Goal: Contribute content: Contribute content

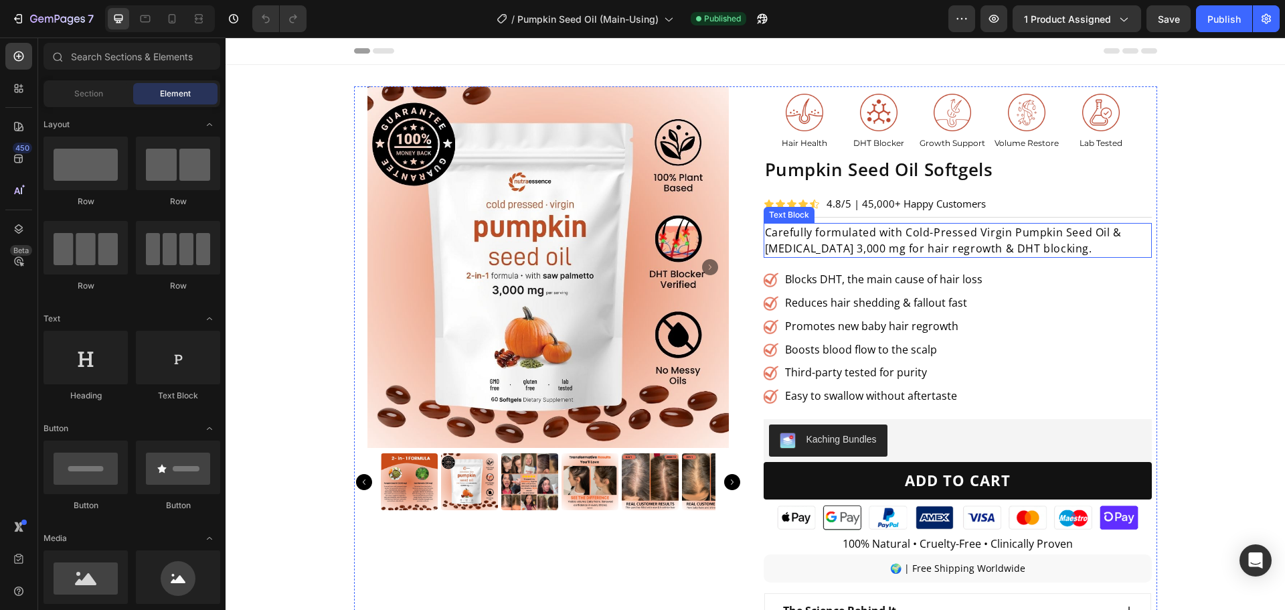
click at [822, 233] on p "Carefully formulated with Cold-Pressed Virgin Pumpkin Seed Oil & [MEDICAL_DATA]…" at bounding box center [957, 240] width 385 height 32
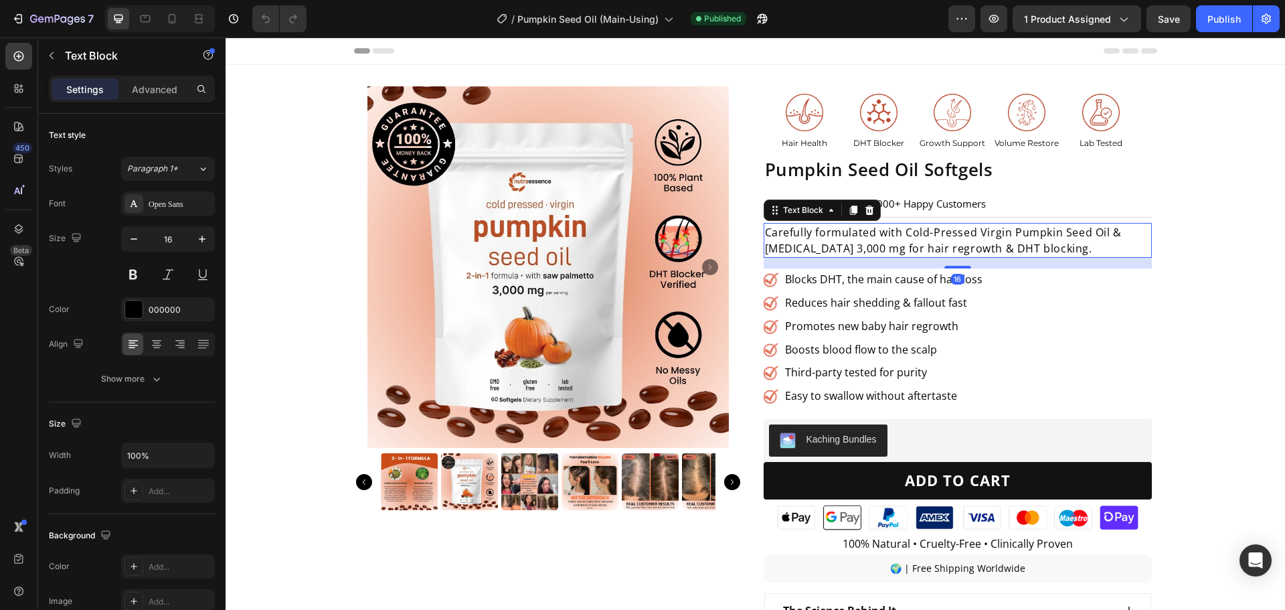
click at [825, 238] on p "Carefully formulated with Cold-Pressed Virgin Pumpkin Seed Oil & [MEDICAL_DATA]…" at bounding box center [957, 240] width 385 height 32
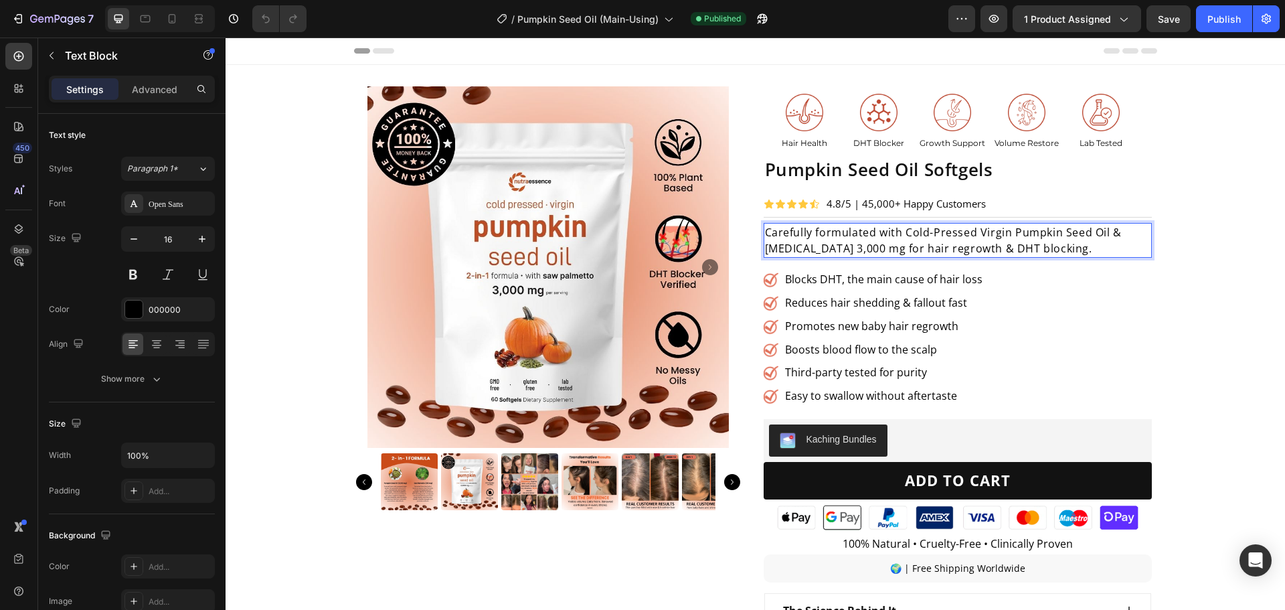
click at [820, 248] on p "Carefully formulated with Cold-Pressed Virgin Pumpkin Seed Oil & [MEDICAL_DATA]…" at bounding box center [957, 240] width 385 height 32
click at [817, 252] on p "Carefully formulated with Cold-Pressed Virgin Pumpkin Seed Oil & [MEDICAL_DATA]…" at bounding box center [957, 240] width 385 height 32
click at [1204, 300] on div "Product Images Image Hair Health Text Block Image DHT Blocker Text Block Image …" at bounding box center [755, 507] width 1059 height 842
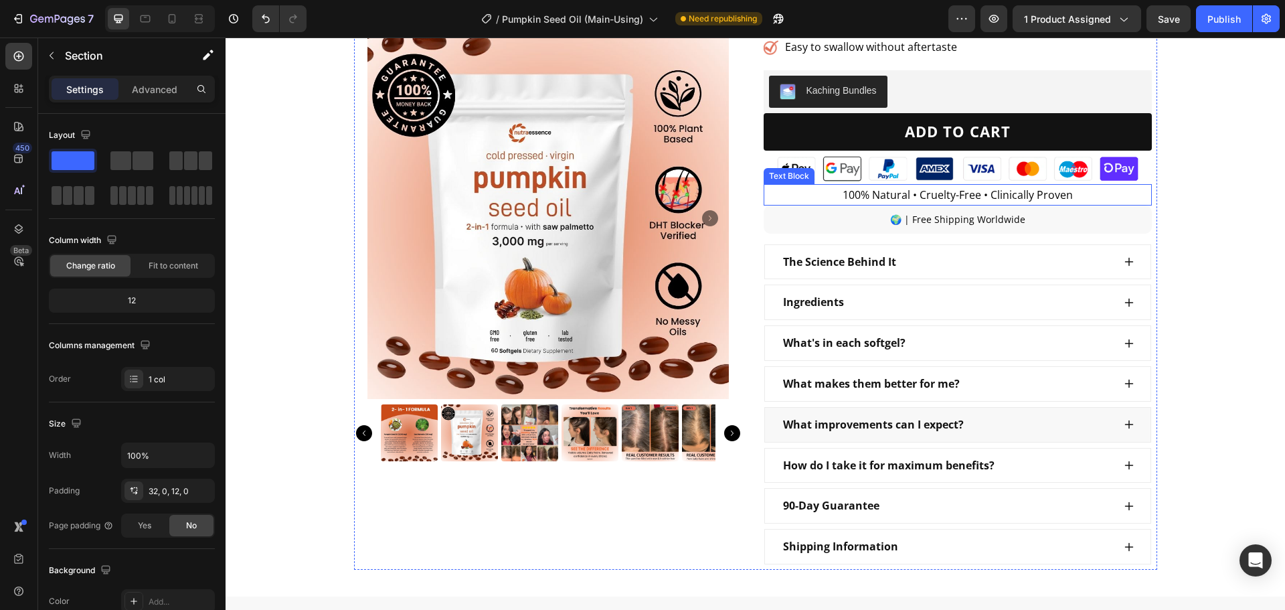
scroll to position [468, 0]
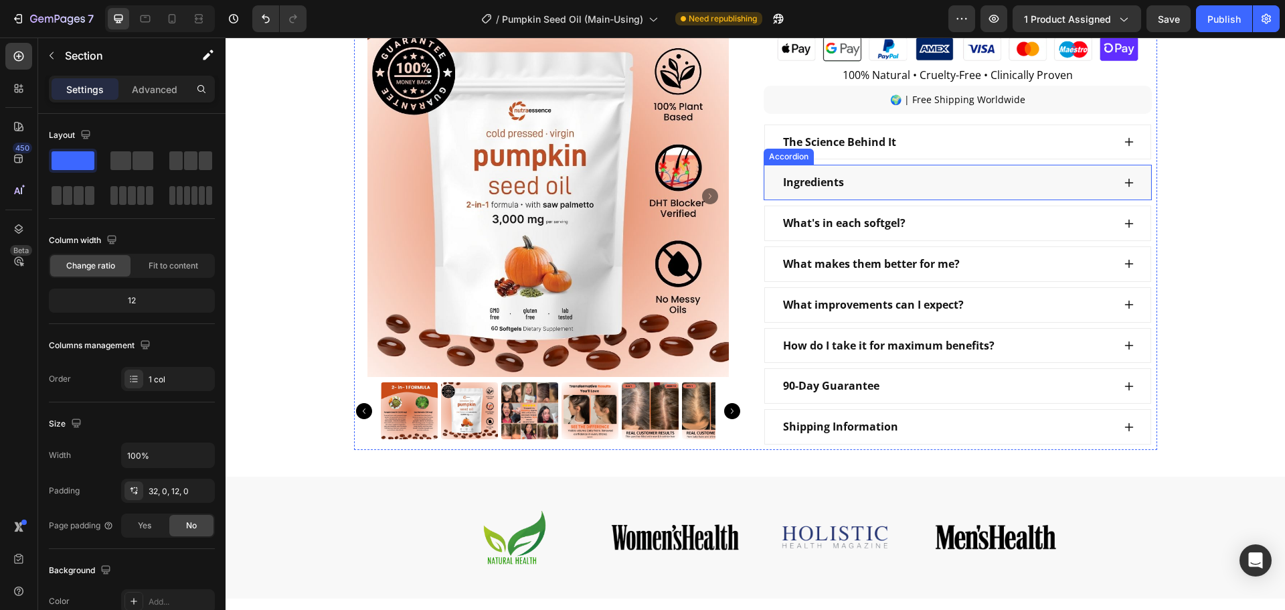
click at [1045, 192] on div "Ingredients" at bounding box center [947, 182] width 332 height 23
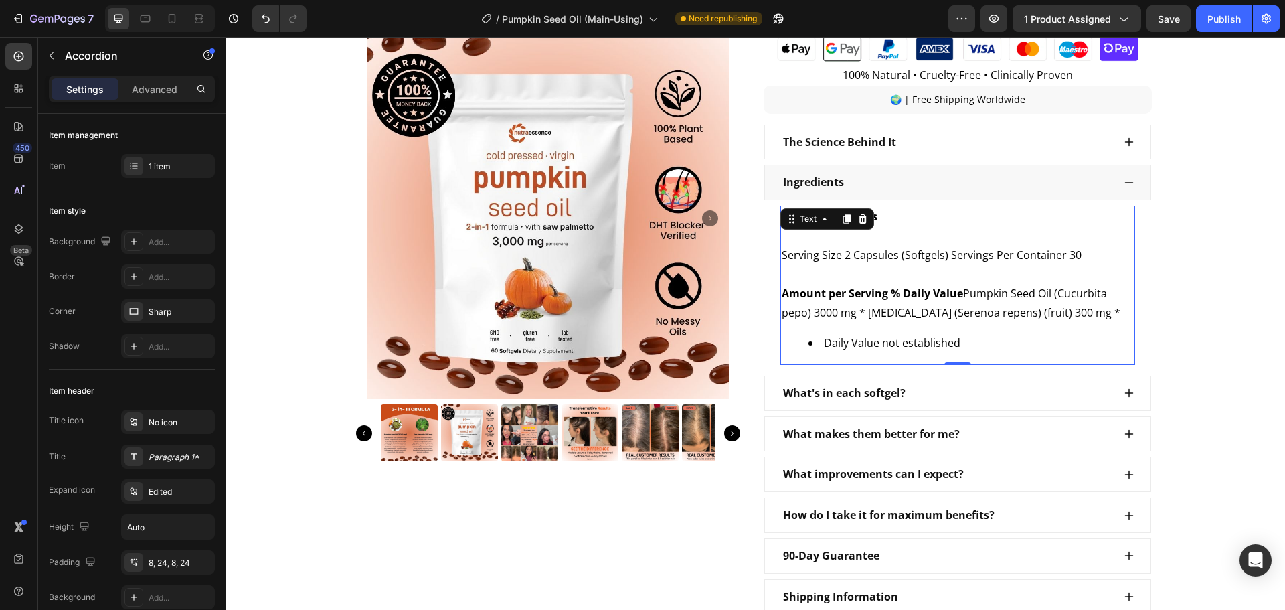
click at [818, 306] on p "Amount per Serving % Daily Value Pumpkin Seed Oil (Cucurbita pepo) 3000 mg * [M…" at bounding box center [958, 303] width 352 height 39
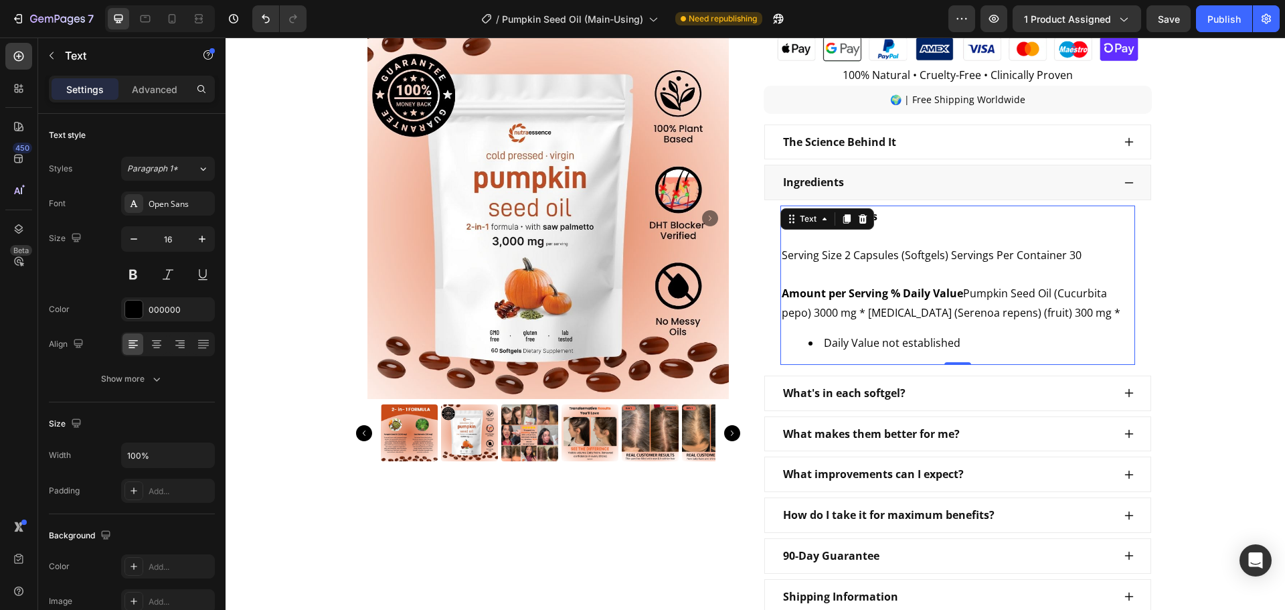
click at [818, 306] on p "Amount per Serving % Daily Value Pumpkin Seed Oil (Cucurbita pepo) 3000 mg * [M…" at bounding box center [958, 303] width 352 height 39
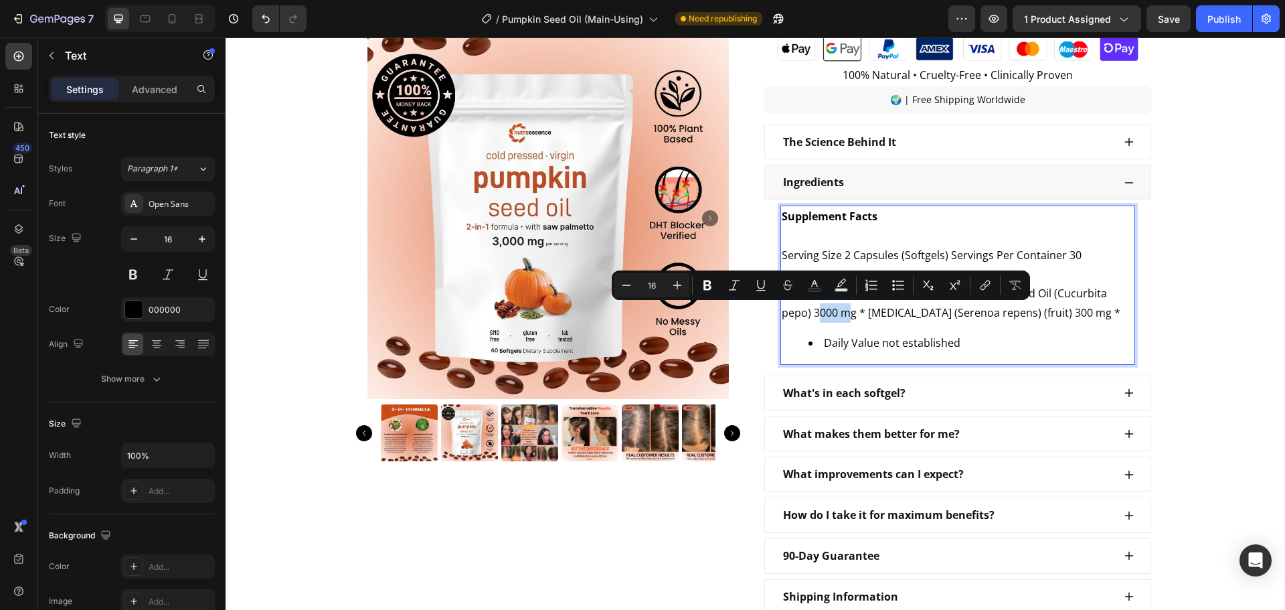
click at [817, 313] on p "Amount per Serving % Daily Value Pumpkin Seed Oil (Cucurbita pepo) 3000 mg * [M…" at bounding box center [958, 303] width 352 height 39
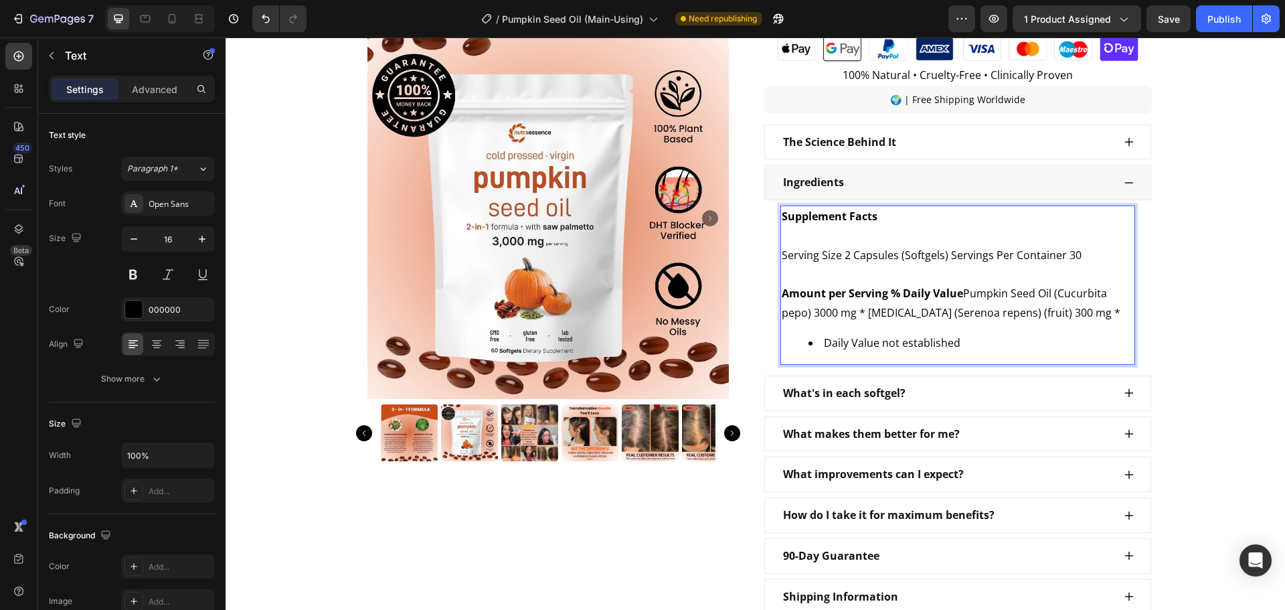
click at [814, 315] on p "Amount per Serving % Daily Value Pumpkin Seed Oil (Cucurbita pepo) 3000 mg * [M…" at bounding box center [958, 303] width 352 height 39
click at [1055, 315] on p "Amount per Serving % Daily Value Pumpkin Seed Oil (Cucurbita pepo) 2000 mg * [M…" at bounding box center [958, 303] width 352 height 39
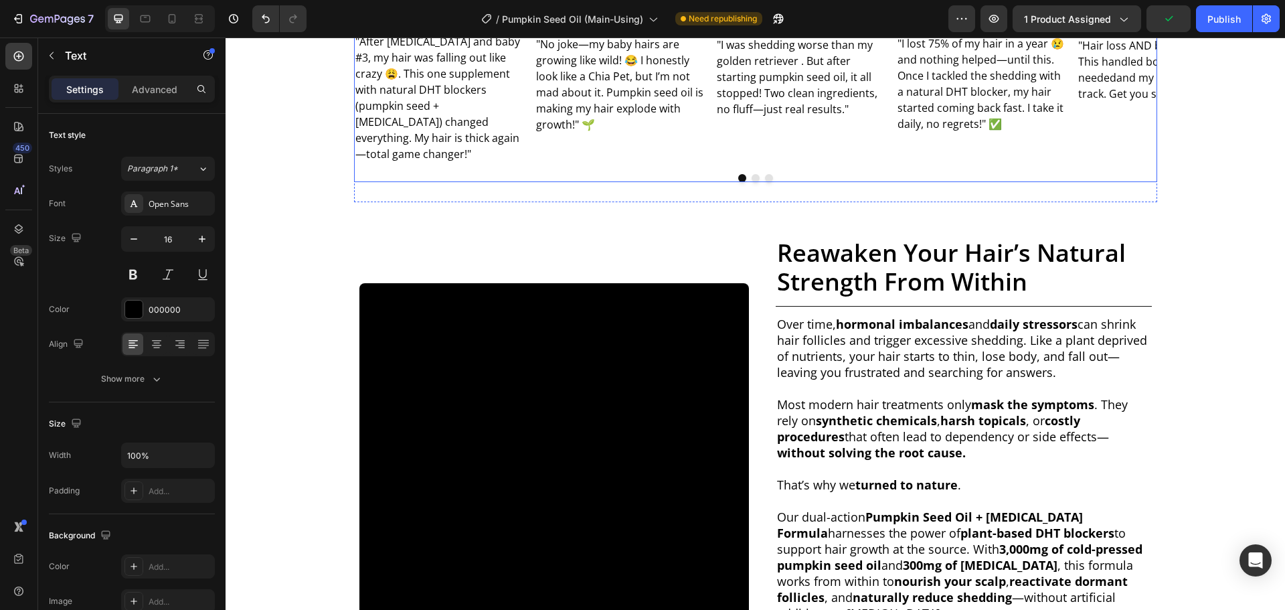
scroll to position [2074, 0]
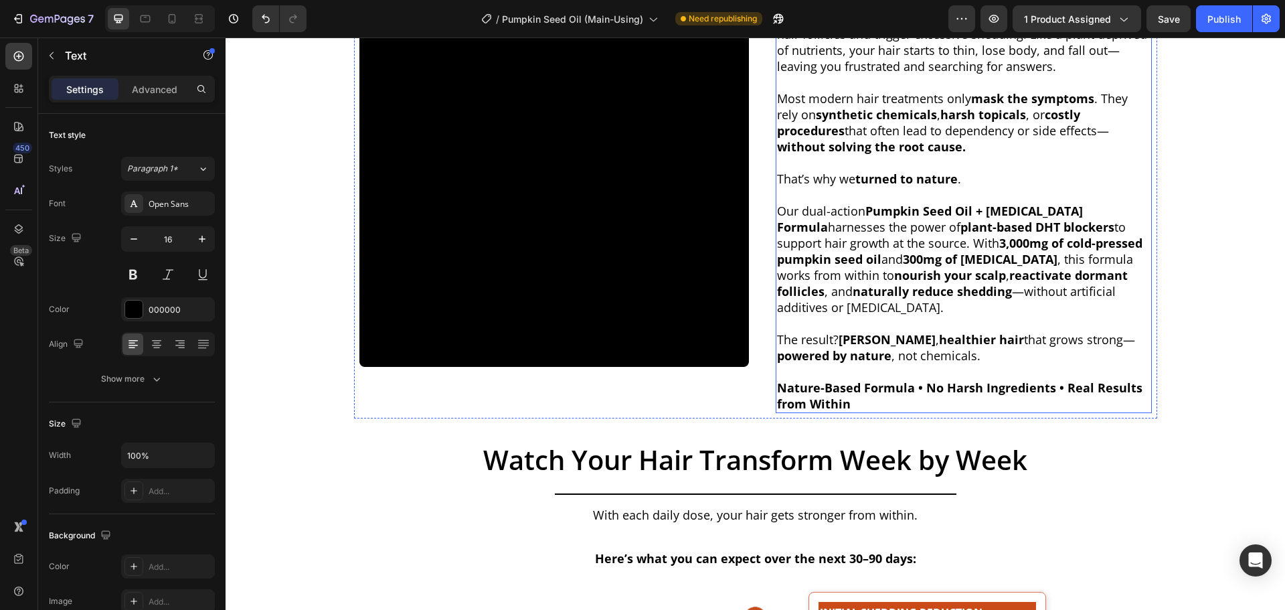
click at [942, 248] on p "Our dual-action Pumpkin Seed Oil + [MEDICAL_DATA] Formula harnesses the power o…" at bounding box center [963, 259] width 373 height 112
click at [953, 246] on strong "3,000mg of cold-pressed pumpkin seed oil" at bounding box center [959, 251] width 365 height 32
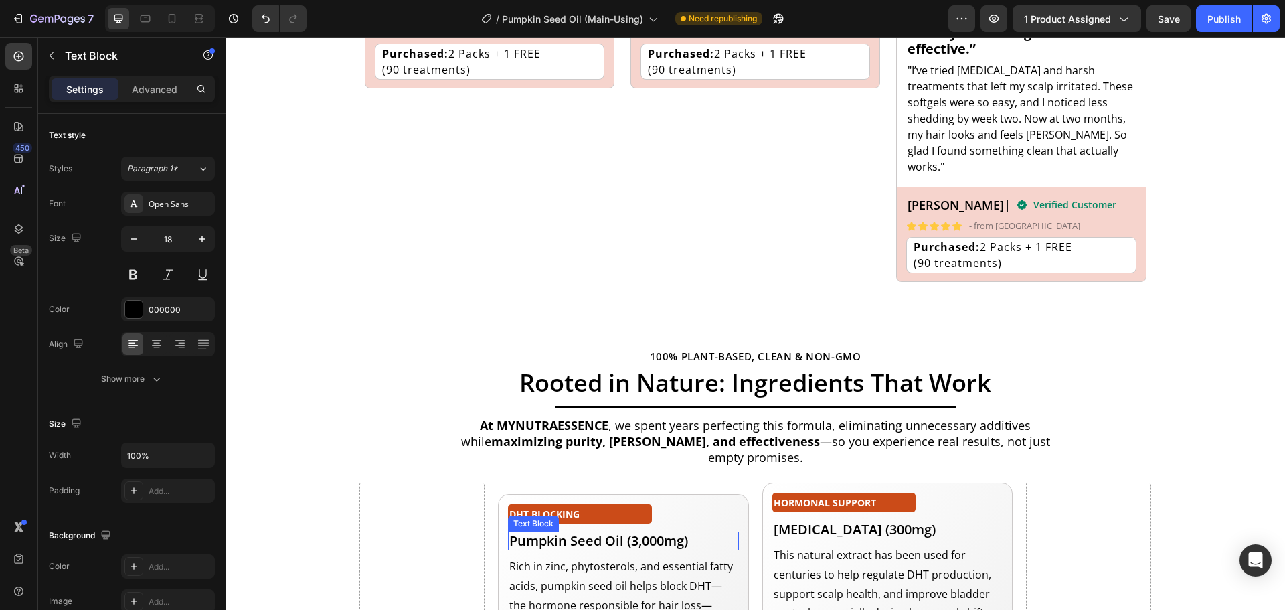
scroll to position [4818, 0]
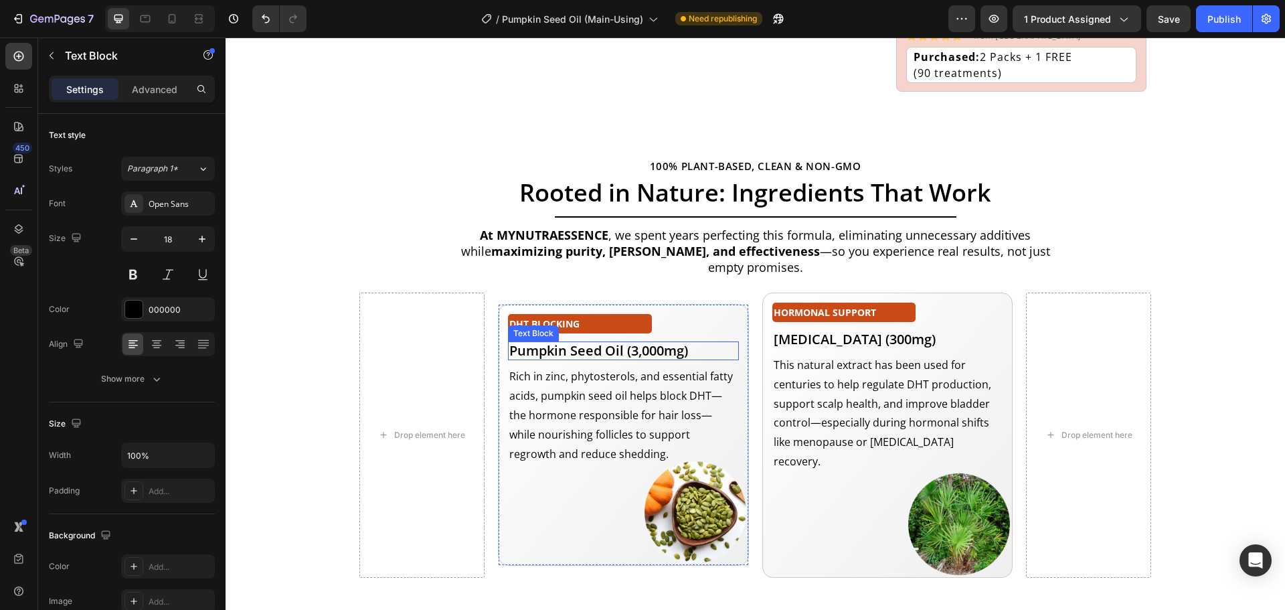
click at [633, 343] on p "Pumpkin Seed Oil (3,000mg)" at bounding box center [623, 351] width 228 height 16
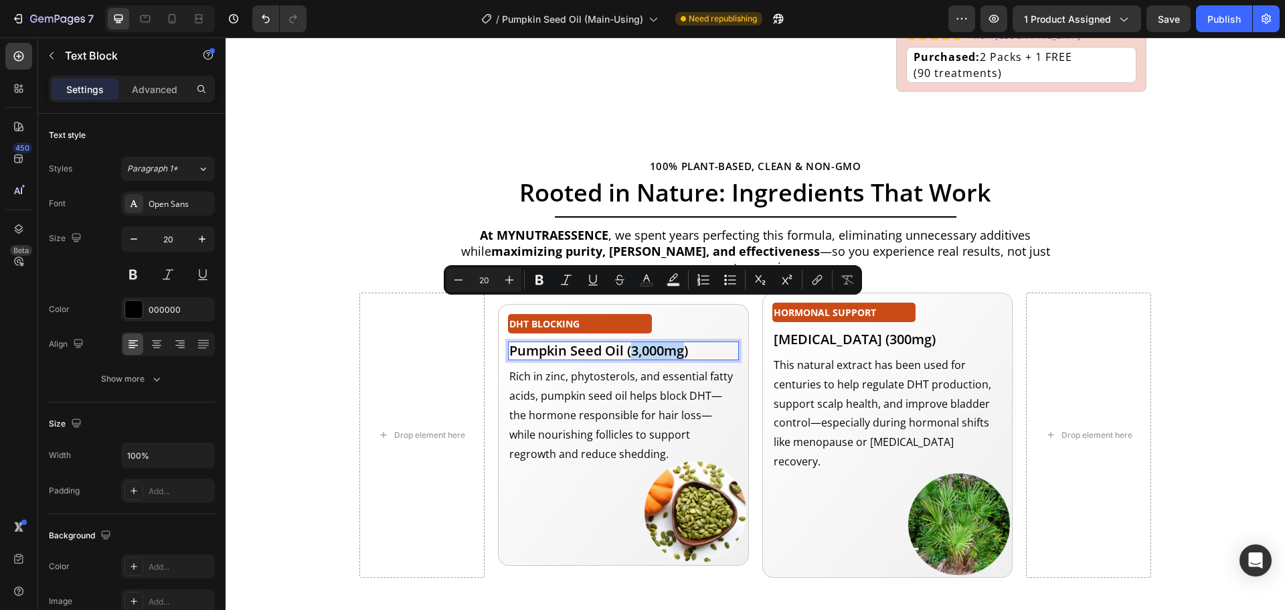
click at [633, 343] on p "Pumpkin Seed Oil (3,000mg)" at bounding box center [623, 351] width 228 height 16
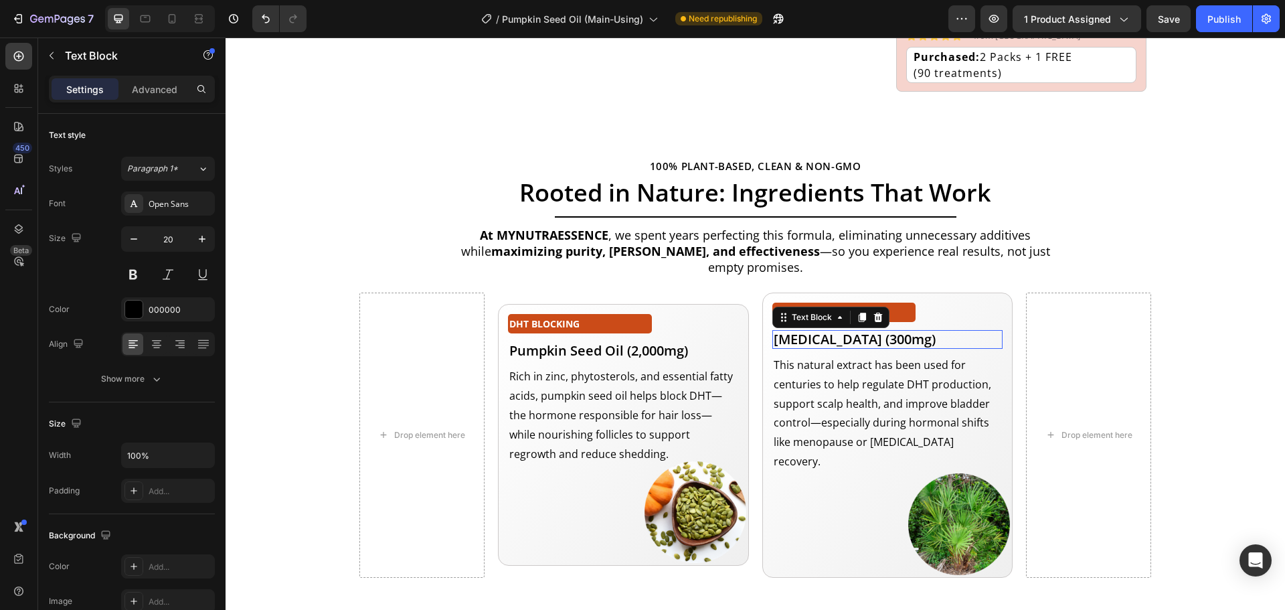
click at [930, 331] on p "[MEDICAL_DATA] (300mg)" at bounding box center [888, 339] width 228 height 16
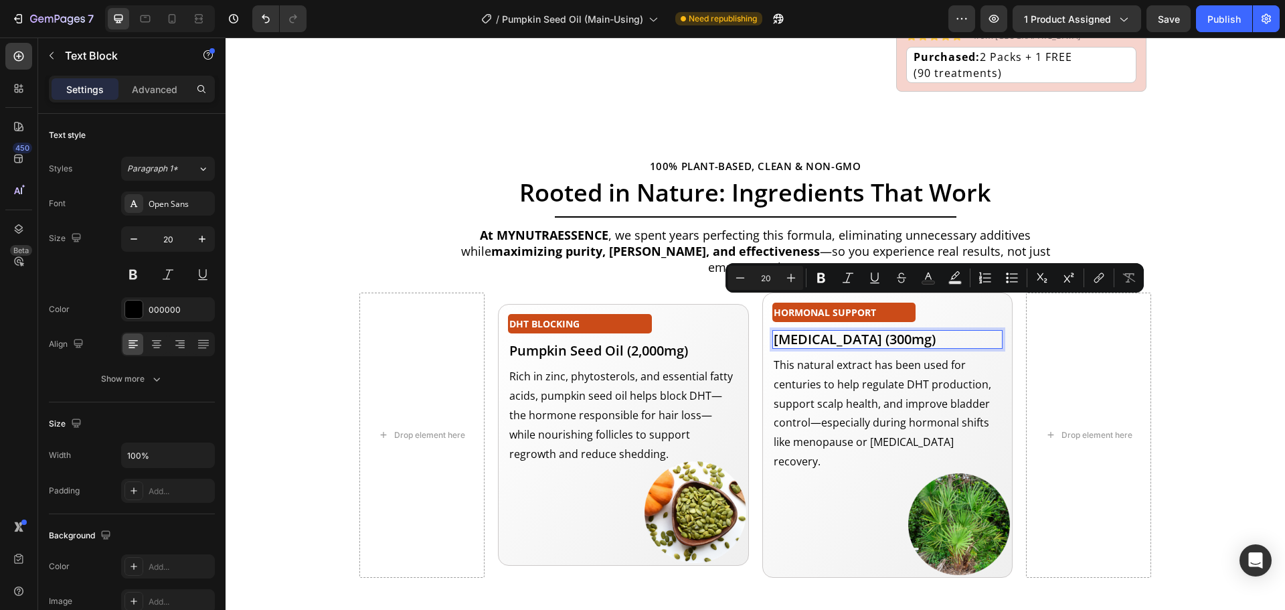
click at [924, 331] on p "[MEDICAL_DATA] (300mg)" at bounding box center [888, 339] width 228 height 16
click at [922, 331] on p "[MEDICAL_DATA] (300mg)" at bounding box center [888, 339] width 228 height 16
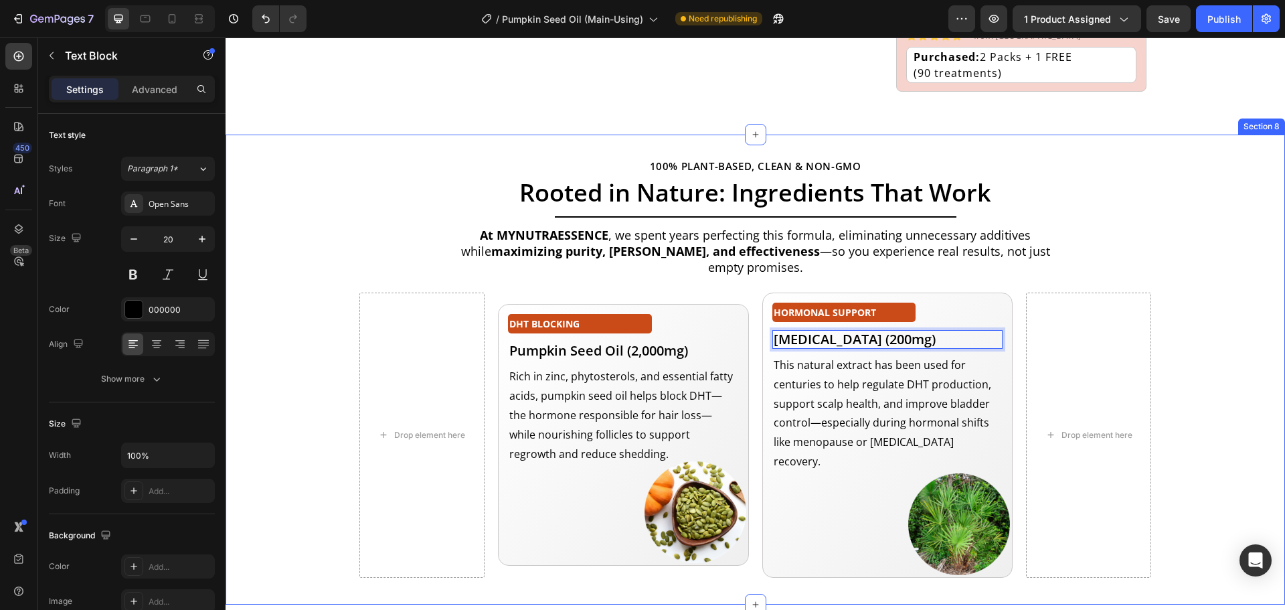
click at [1176, 217] on div "100% PLANT-BASED, CLEAN & NON-GMO Text Block Rooted in Nature: Ingredients That…" at bounding box center [755, 369] width 1059 height 427
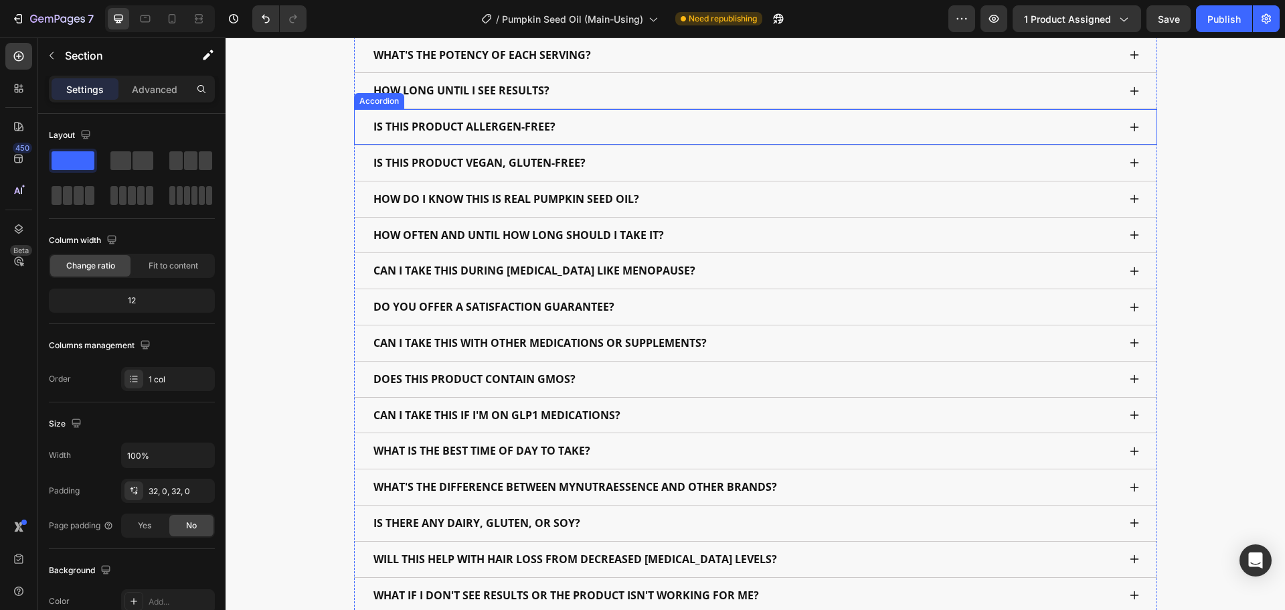
scroll to position [6649, 0]
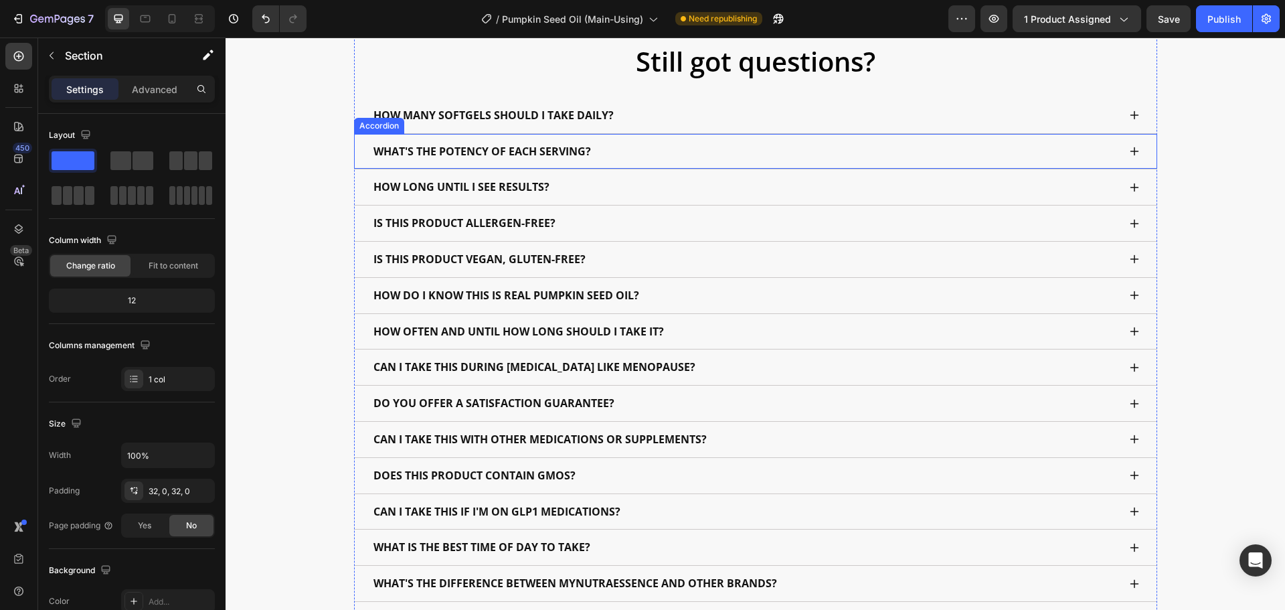
click at [515, 154] on p "WHAT'S THE POTENCY OF EACH SERVING?" at bounding box center [481, 151] width 217 height 19
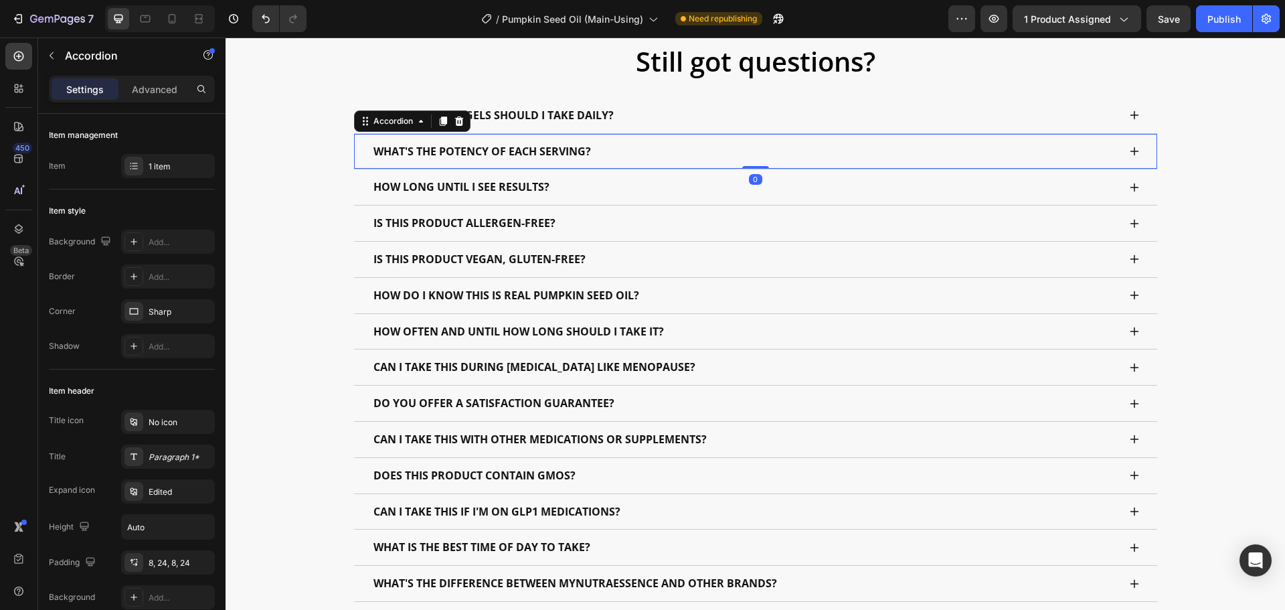
click at [743, 155] on div "WHAT'S THE POTENCY OF EACH SERVING?" at bounding box center [744, 151] width 747 height 23
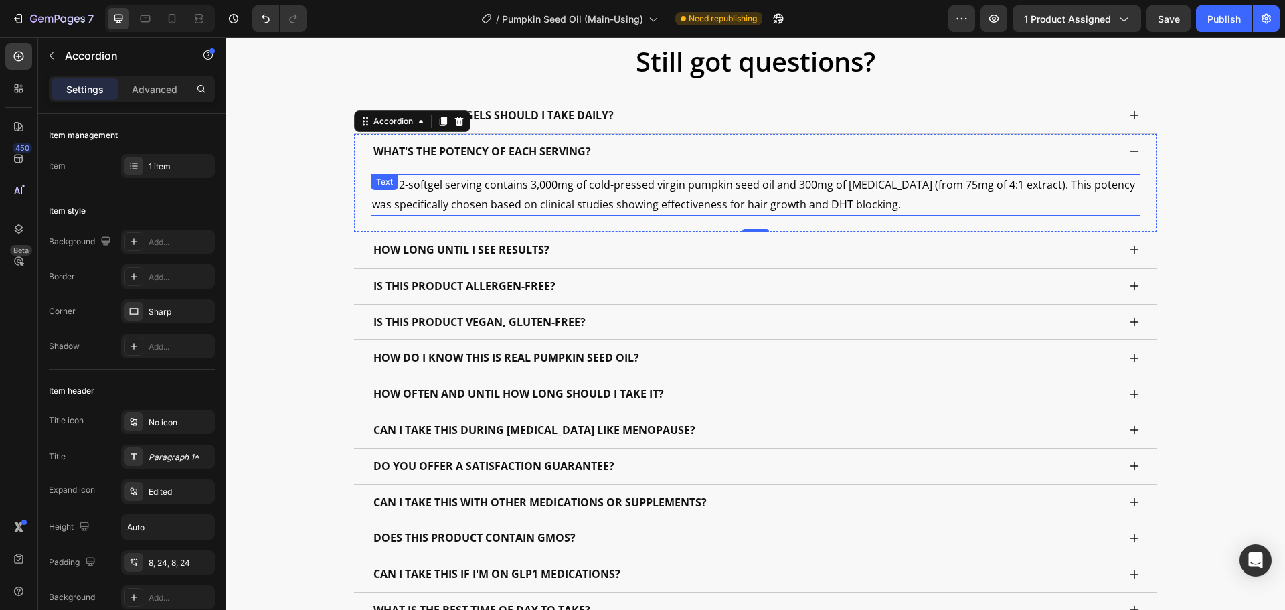
click at [524, 184] on p "Each 2-softgel serving contains 3,000mg of cold-pressed virgin pumpkin seed oil…" at bounding box center [755, 194] width 767 height 39
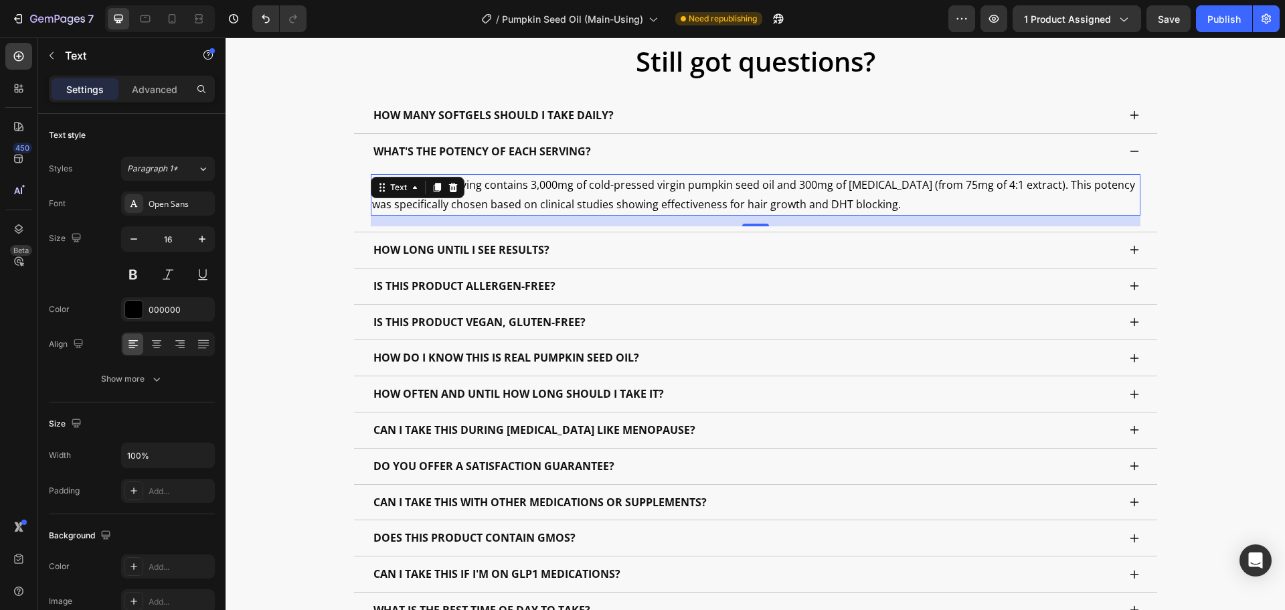
click at [528, 186] on p "Each 2-softgel serving contains 3,000mg of cold-pressed virgin pumpkin seed oil…" at bounding box center [755, 194] width 767 height 39
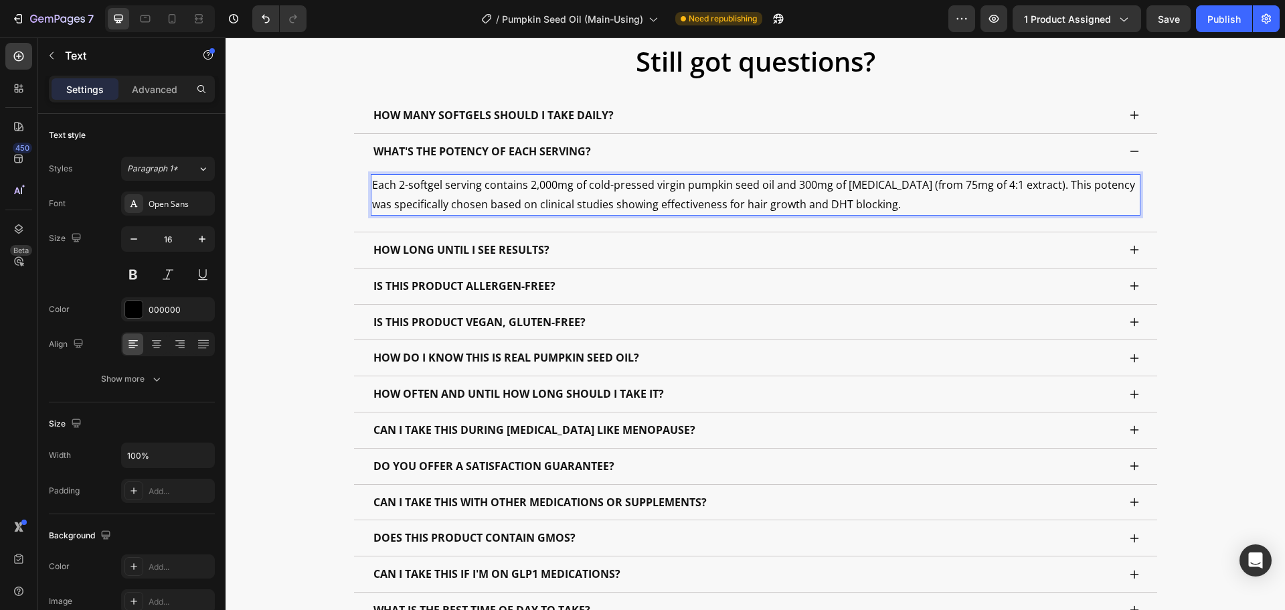
click at [798, 182] on p "Each 2-softgel serving contains 2,000mg of cold-pressed virgin pumpkin seed oil…" at bounding box center [755, 194] width 767 height 39
click at [796, 186] on p "Each 2-softgel serving contains 2,000mg of cold-pressed virgin pumpkin seed oil…" at bounding box center [755, 194] width 767 height 39
click at [1169, 22] on span "Save" at bounding box center [1169, 18] width 22 height 11
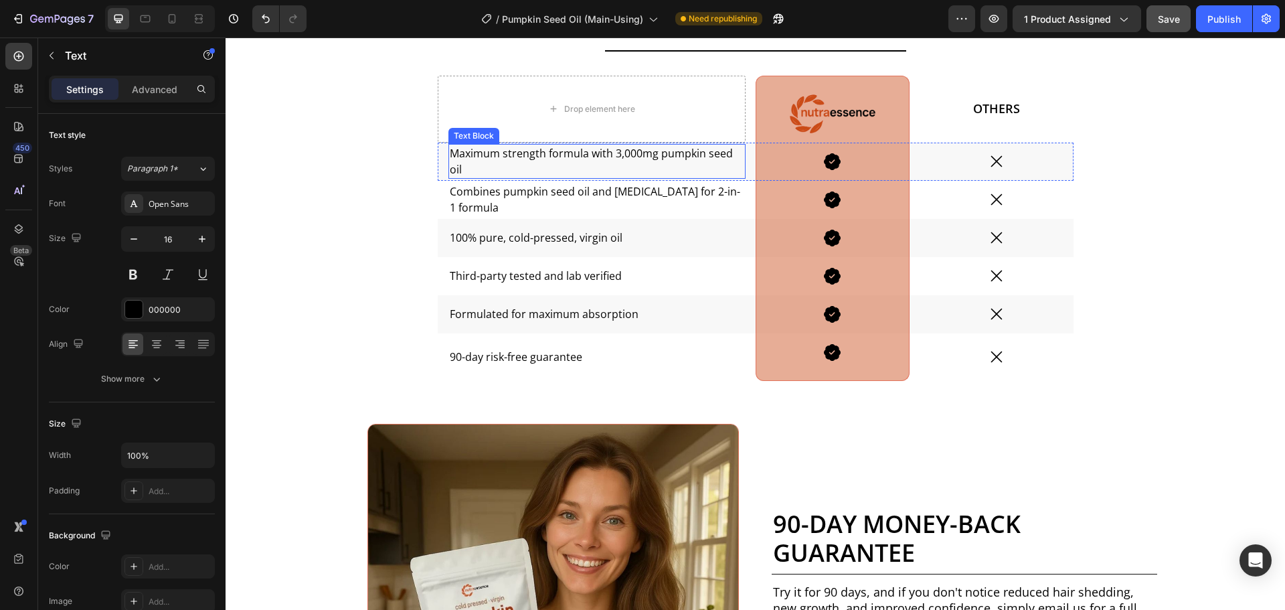
scroll to position [5688, 0]
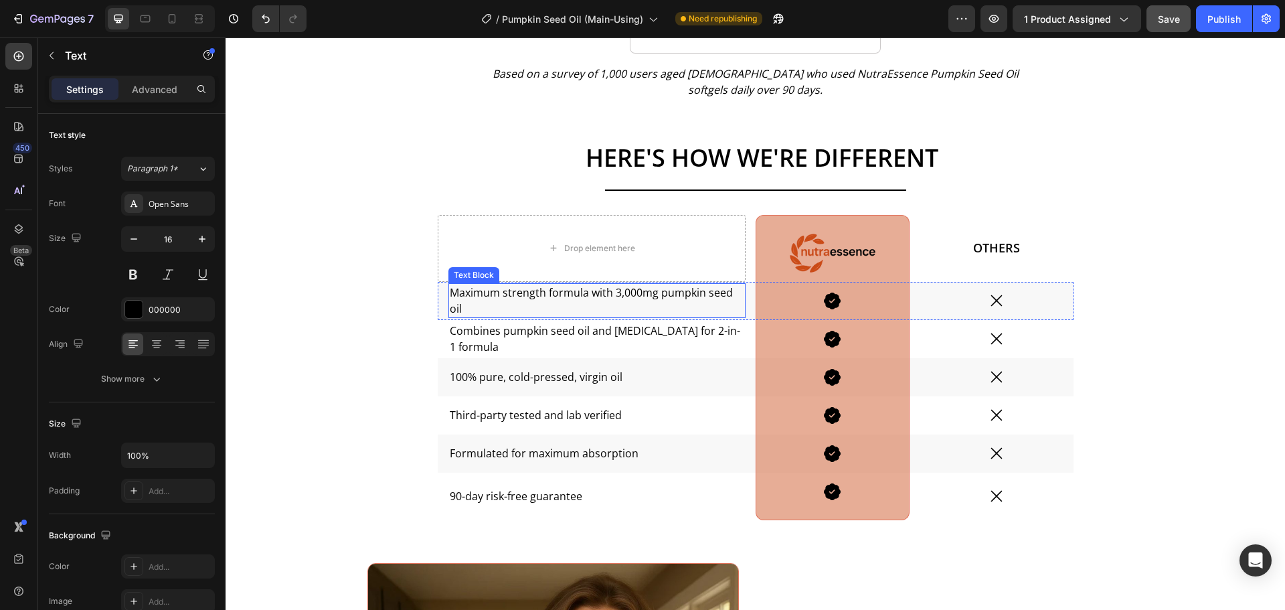
click at [613, 284] on p "Maximum strength formula with 3,000mg pumpkin seed oil" at bounding box center [597, 300] width 294 height 32
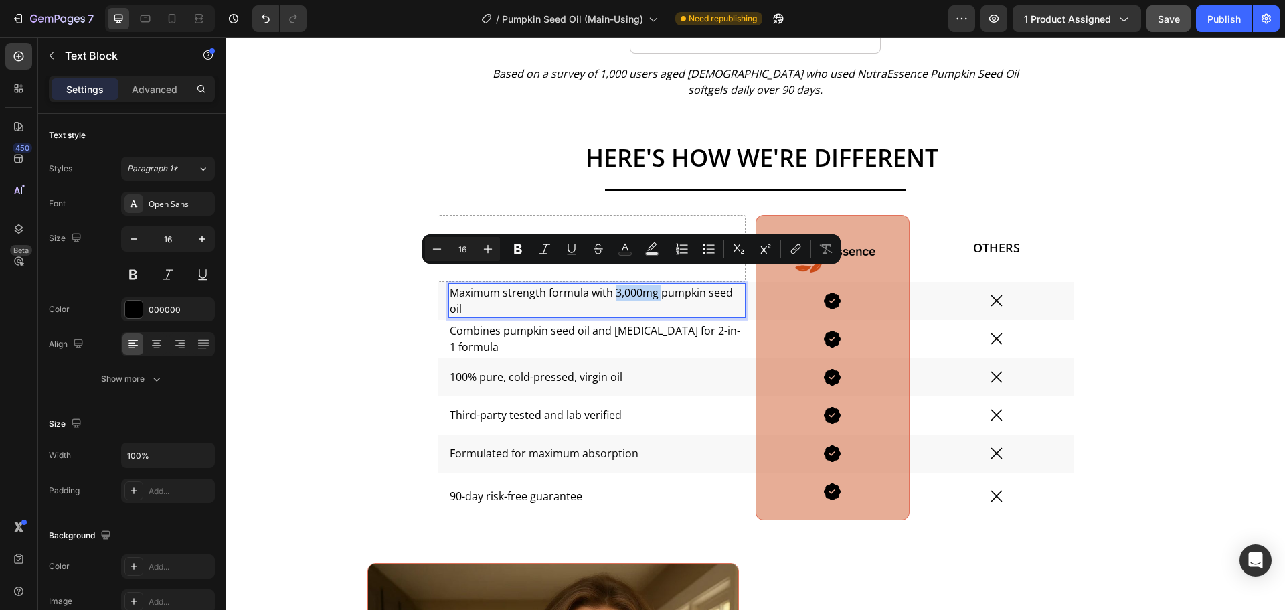
click at [617, 284] on p "Maximum strength formula with 3,000mg pumpkin seed oil" at bounding box center [597, 300] width 294 height 32
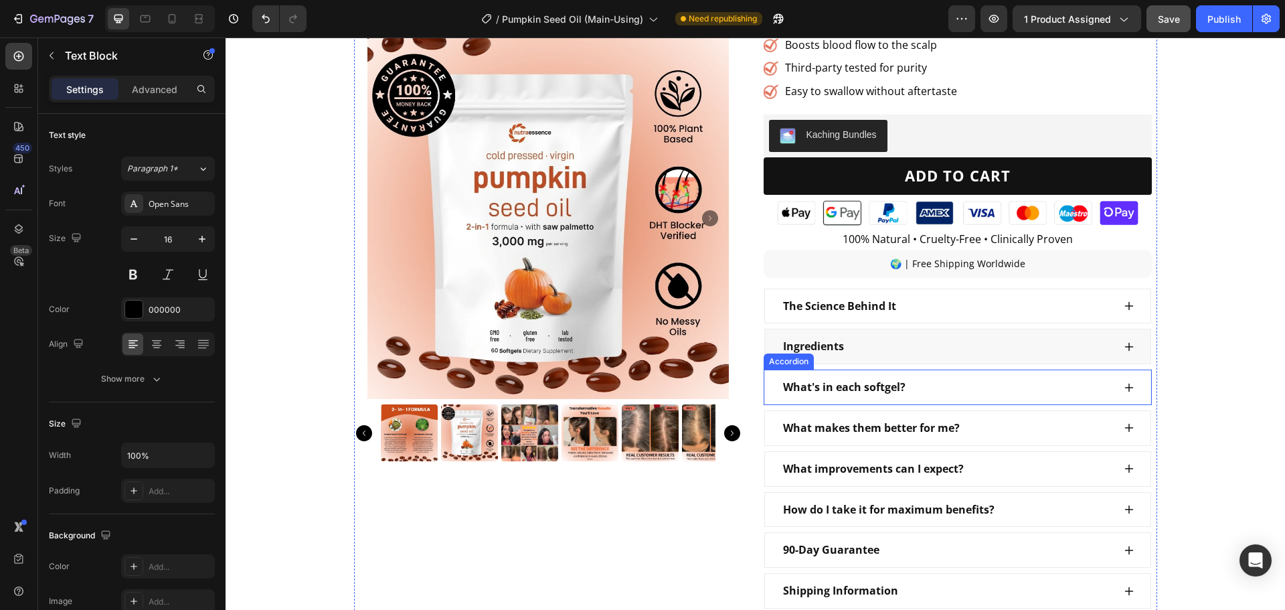
scroll to position [335, 0]
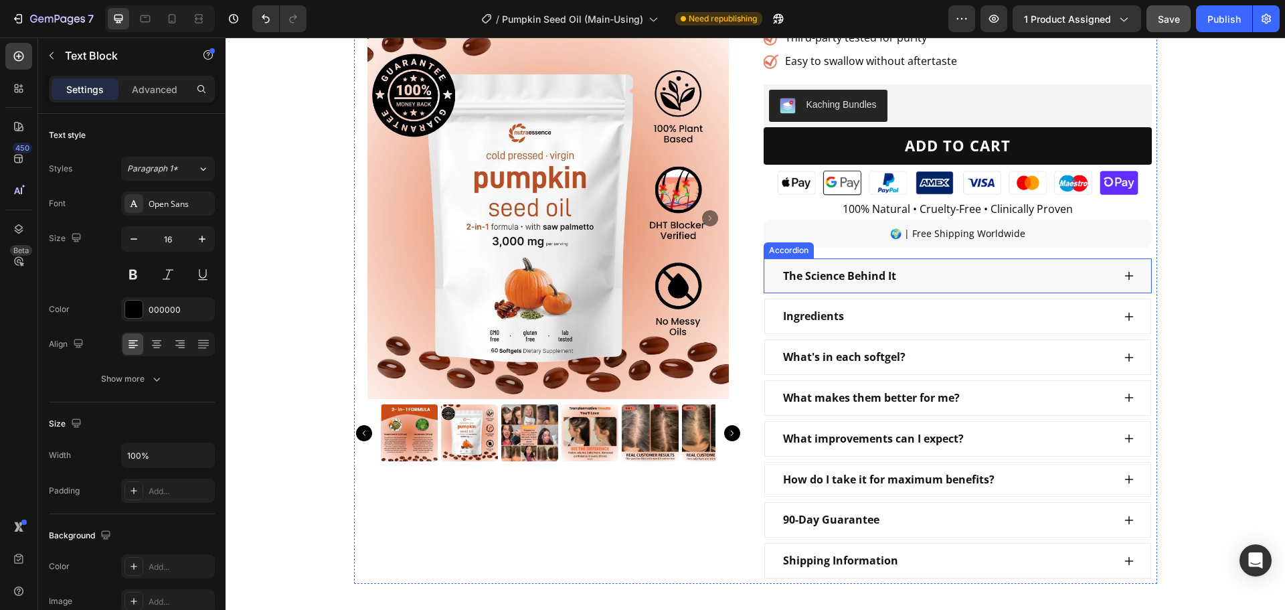
click at [875, 288] on div "The Science Behind It" at bounding box center [957, 275] width 387 height 35
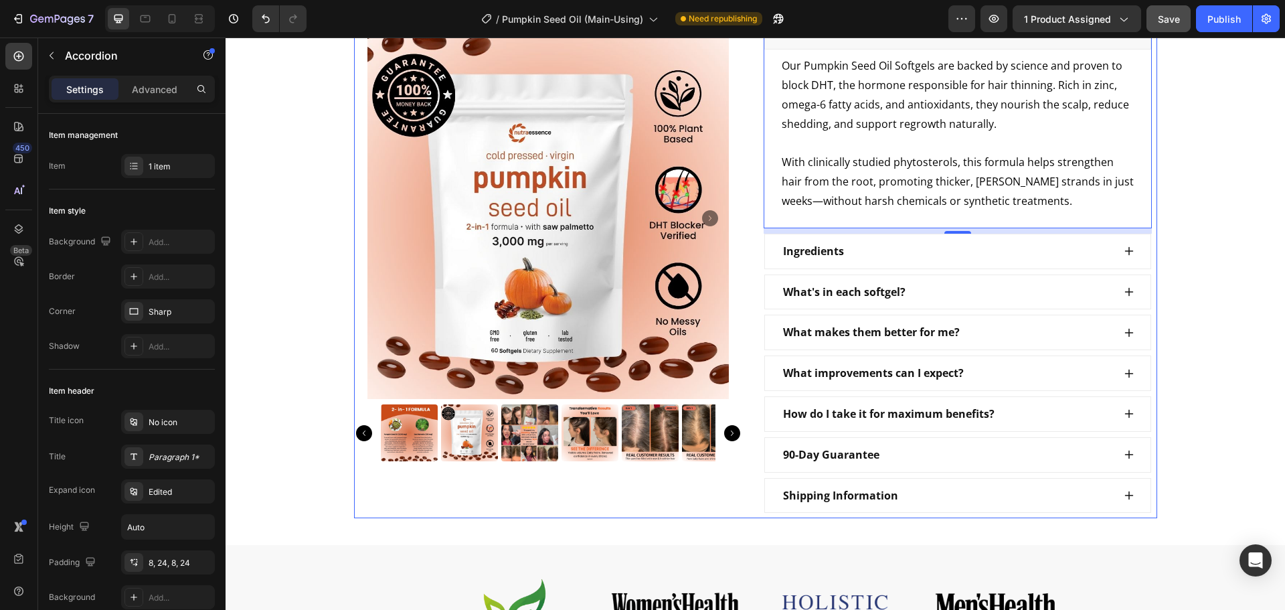
scroll to position [602, 0]
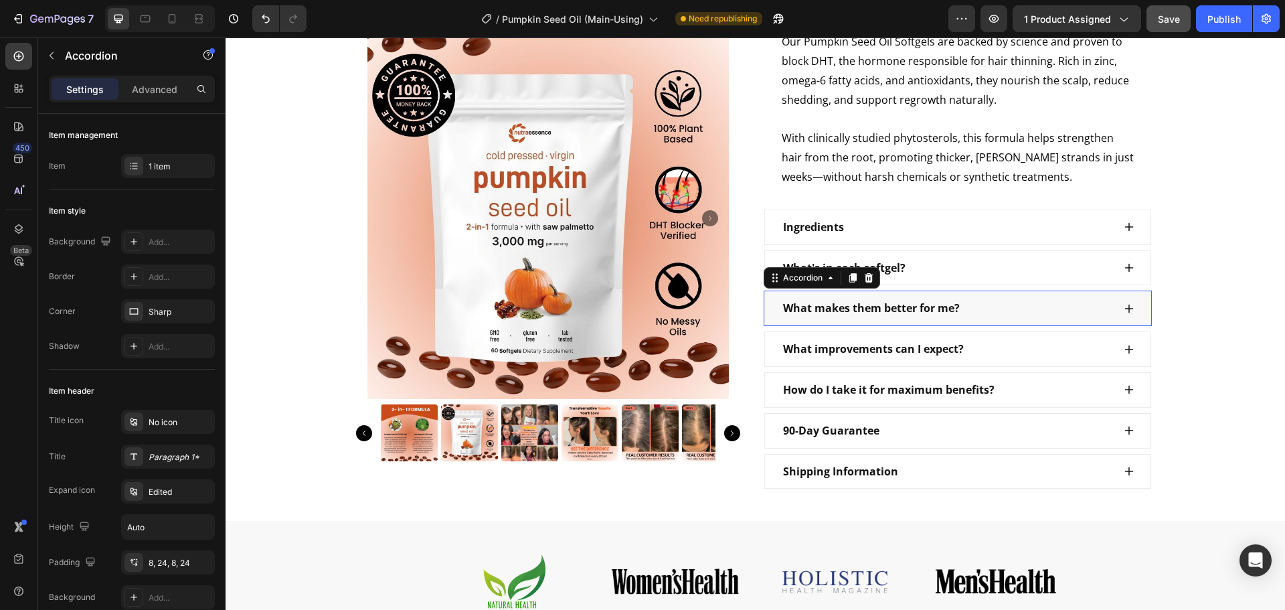
click at [885, 318] on p "What makes them better for me?" at bounding box center [871, 307] width 177 height 19
click at [1036, 308] on div "What makes them better for me?" at bounding box center [947, 307] width 332 height 23
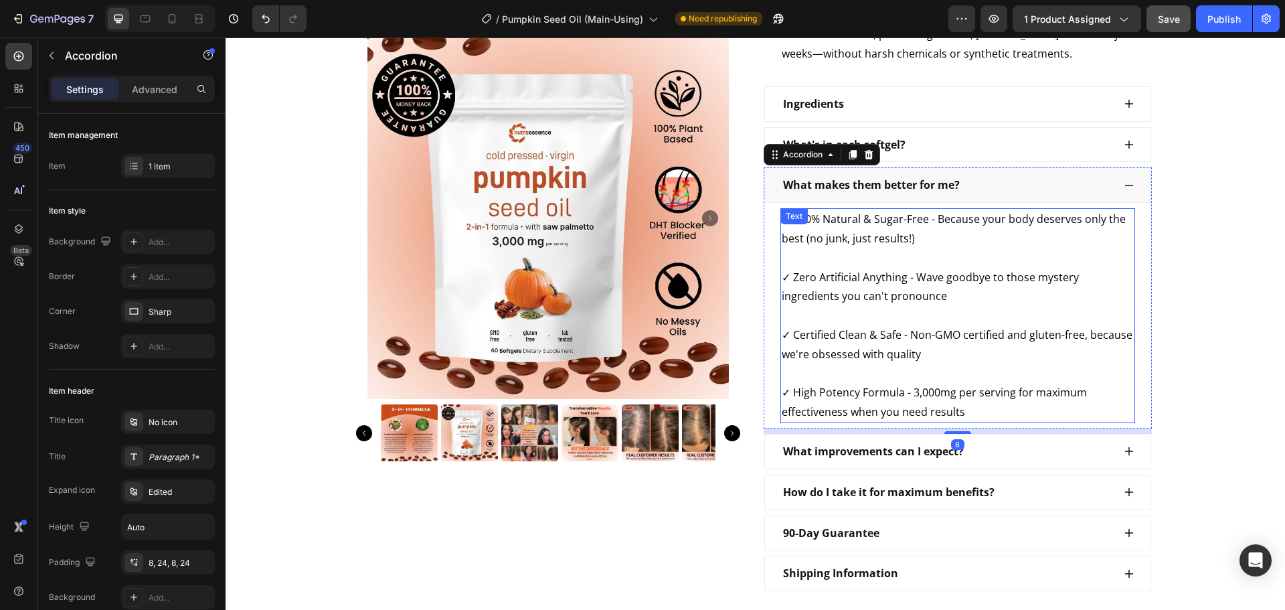
scroll to position [736, 0]
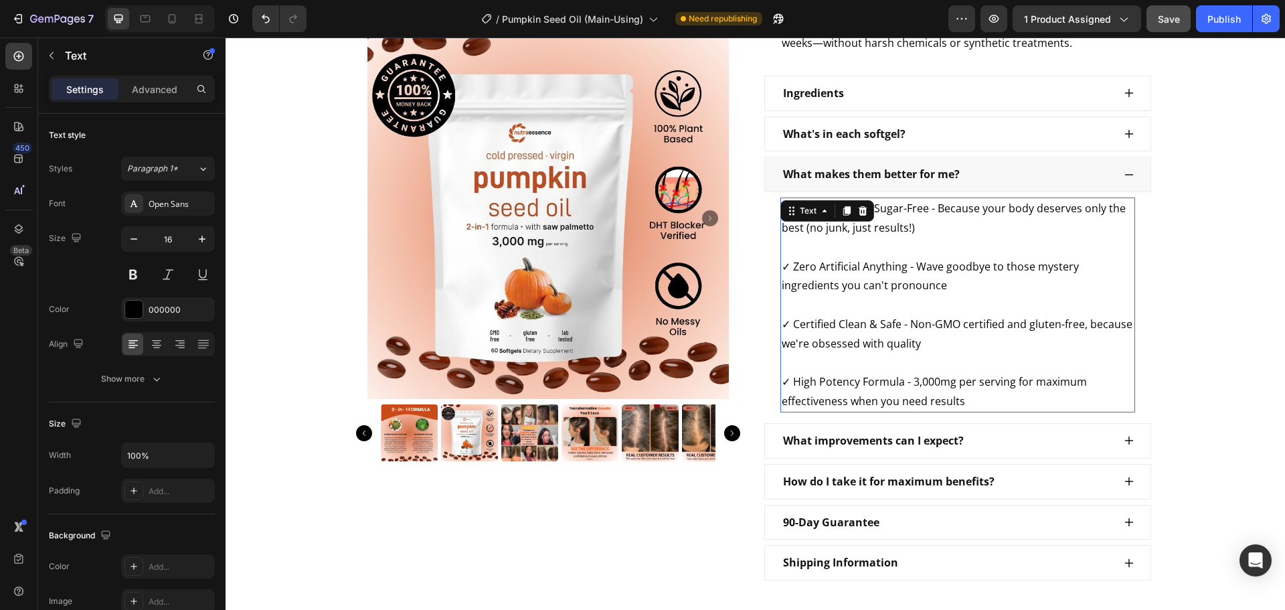
click at [911, 383] on p "✓ High Potency Formula - 3,000mg per serving for maximum effectiveness when you…" at bounding box center [958, 382] width 352 height 58
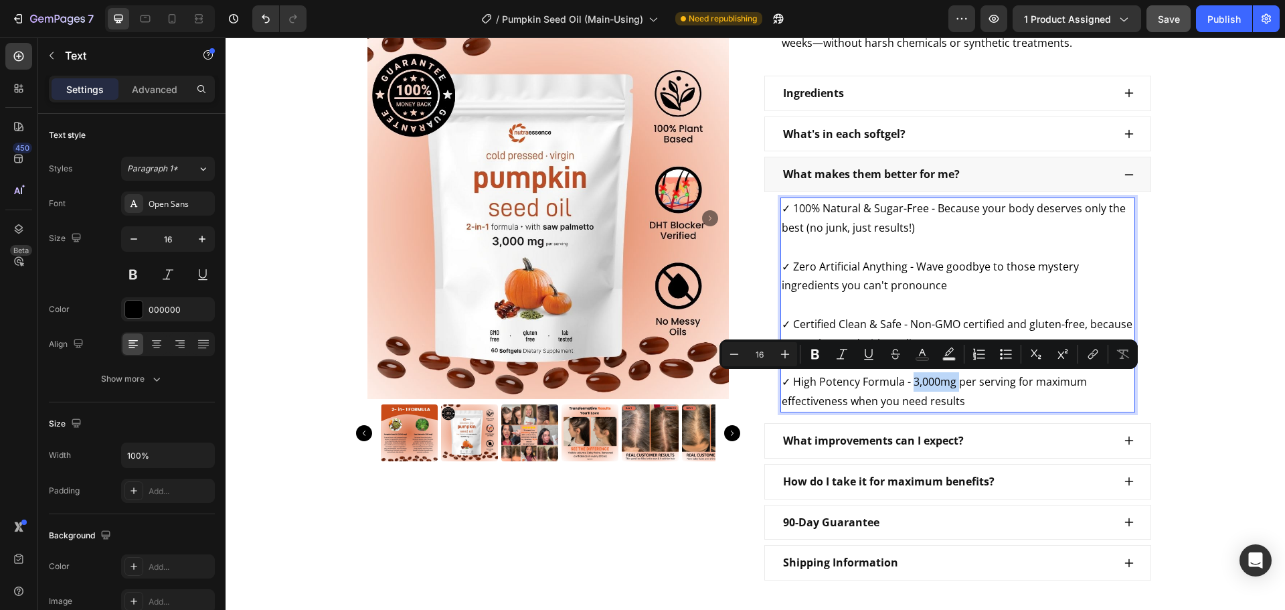
click at [912, 379] on p "✓ High Potency Formula - 3,000mg per serving for maximum effectiveness when you…" at bounding box center [958, 382] width 352 height 58
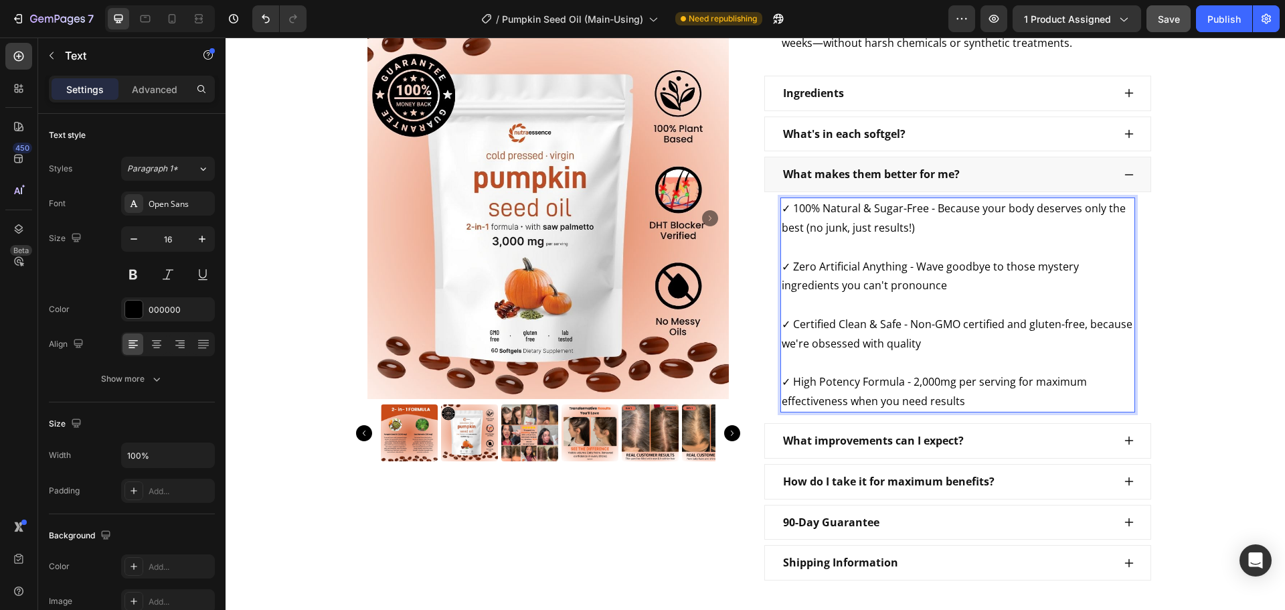
click at [940, 381] on p "✓ High Potency Formula - 2,000mg per serving for maximum effectiveness when you…" at bounding box center [958, 382] width 352 height 58
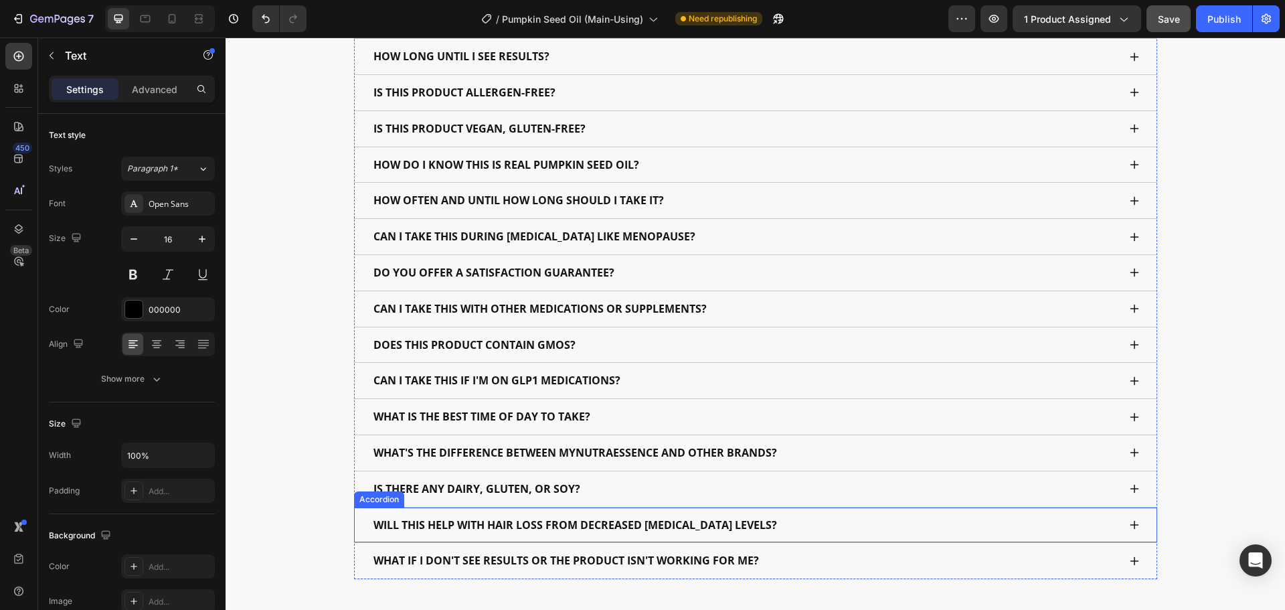
scroll to position [7166, 0]
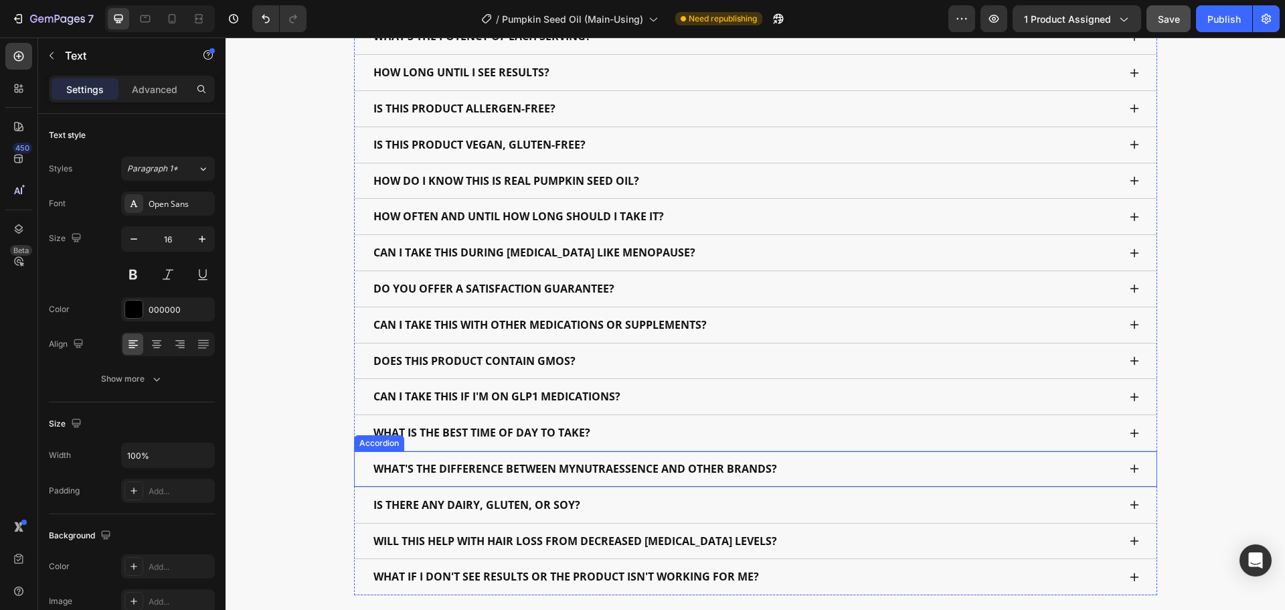
click at [683, 475] on p "WHAT'S THE DIFFERENCE BETWEEN MYNUTRAESSENCE AND OTHER BRANDS?" at bounding box center [575, 468] width 404 height 19
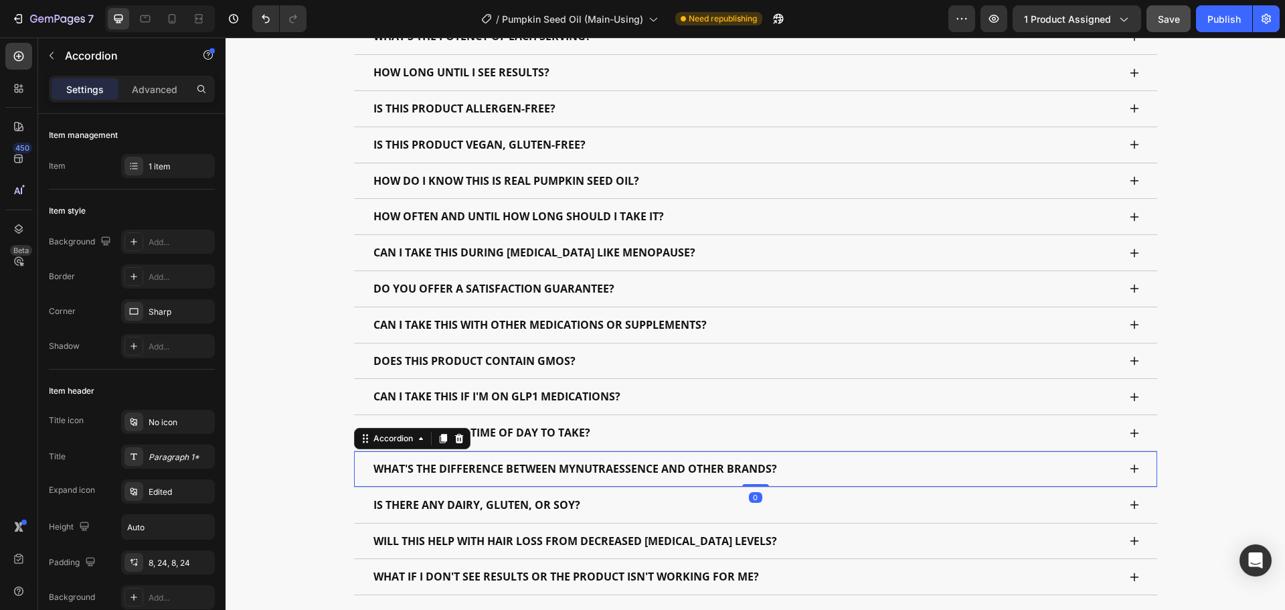
click at [850, 478] on div "WHAT'S THE DIFFERENCE BETWEEN MYNUTRAESSENCE AND OTHER BRANDS?" at bounding box center [744, 468] width 747 height 23
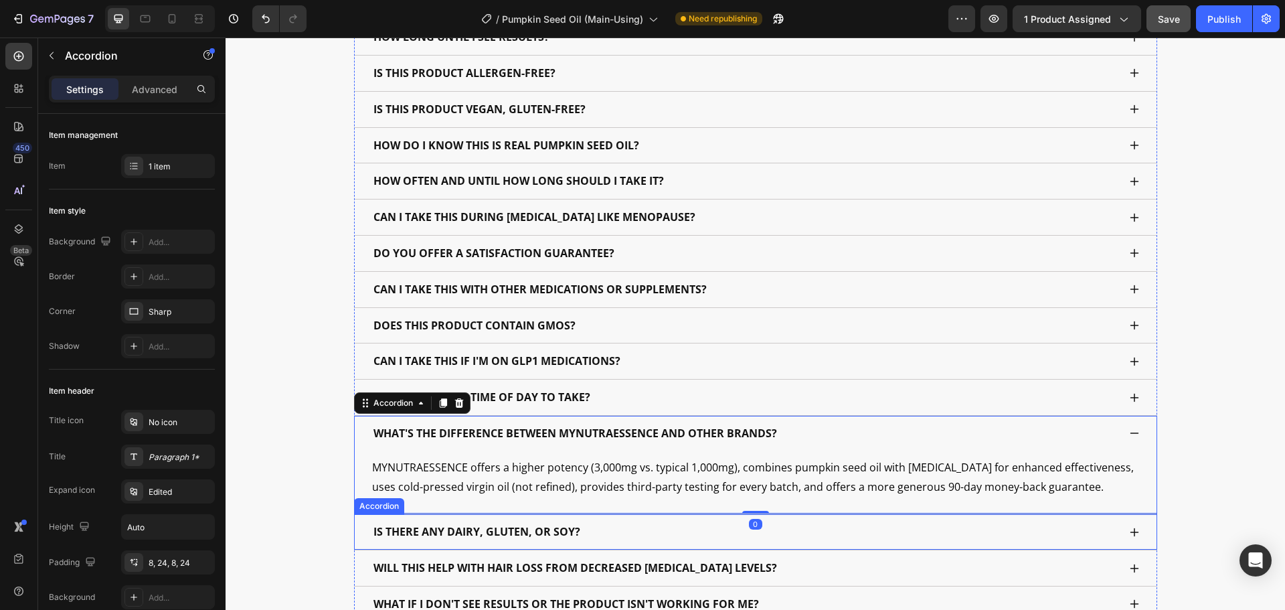
scroll to position [7299, 0]
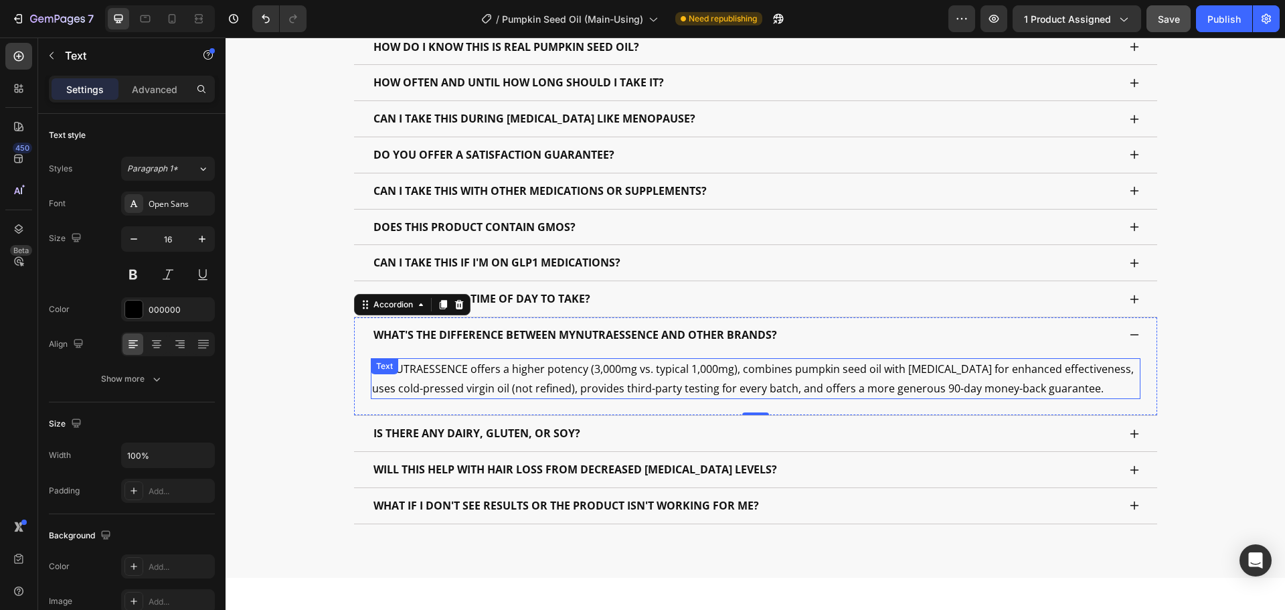
click at [608, 372] on p "MYNUTRAESSENCE offers a higher potency (3,000mg vs. typical 1,000mg), combines …" at bounding box center [755, 378] width 767 height 39
click at [608, 371] on p "MYNUTRAESSENCE offers a higher potency (3,000mg vs. typical 1,000mg), combines …" at bounding box center [755, 378] width 767 height 39
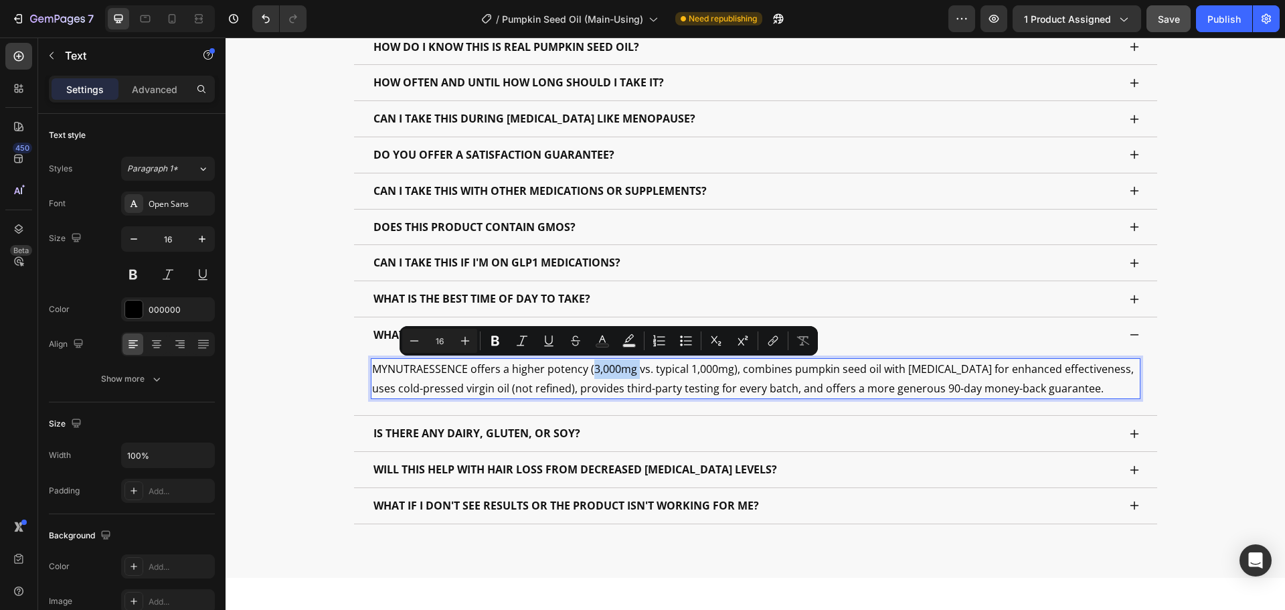
click at [592, 369] on p "MYNUTRAESSENCE offers a higher potency (3,000mg vs. typical 1,000mg), combines …" at bounding box center [755, 378] width 767 height 39
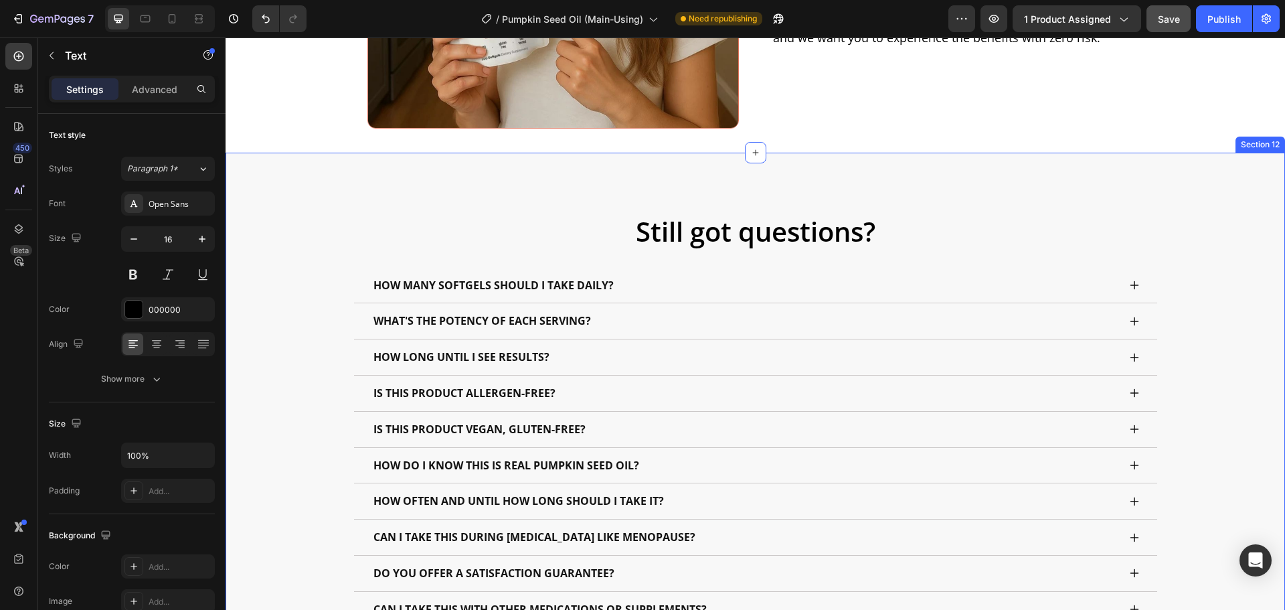
scroll to position [6764, 0]
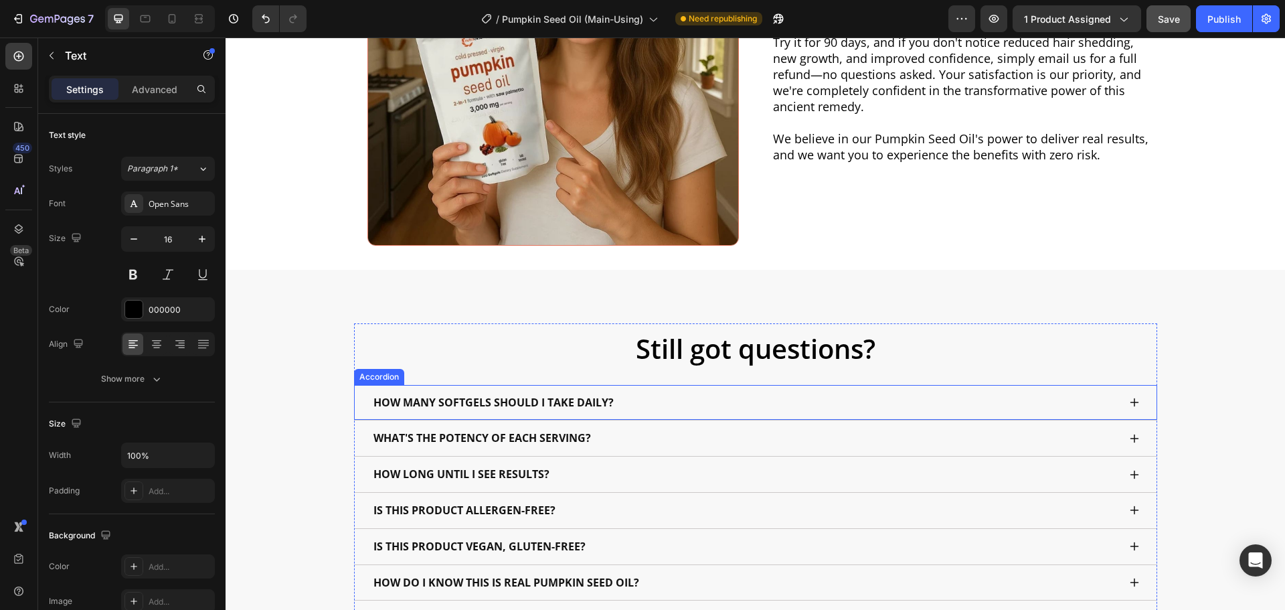
click at [508, 410] on p "HOW MANY SOFTGELS SHOULD I TAKE DAILY?" at bounding box center [493, 402] width 240 height 19
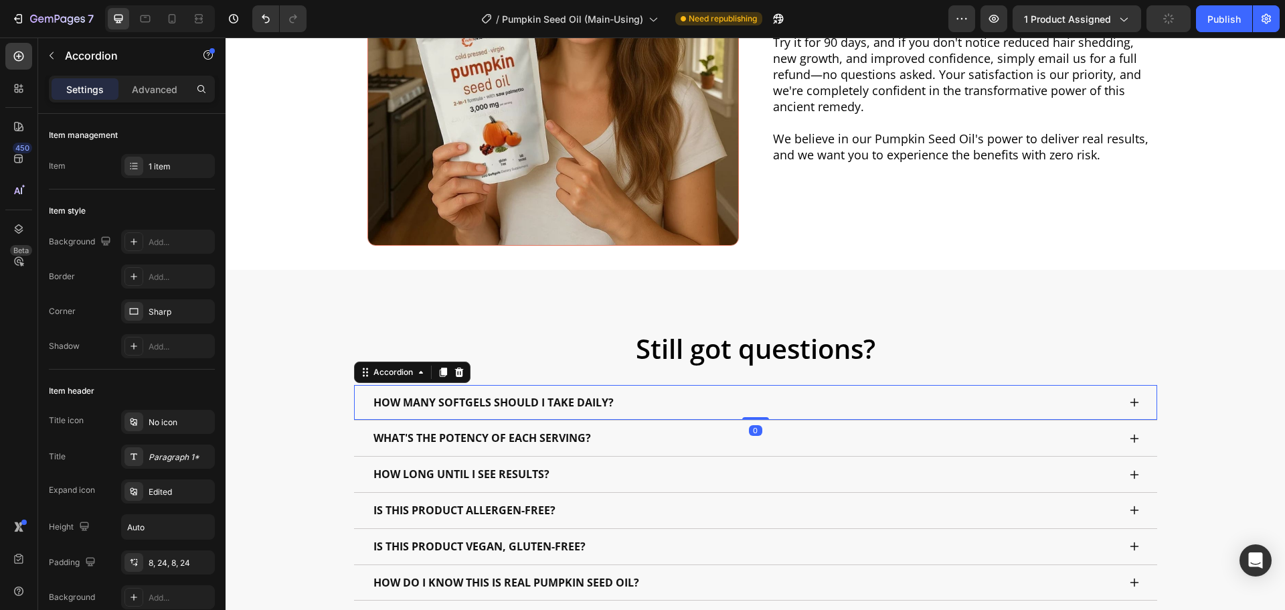
click at [691, 410] on div "HOW MANY SOFTGELS SHOULD I TAKE DAILY?" at bounding box center [744, 402] width 747 height 23
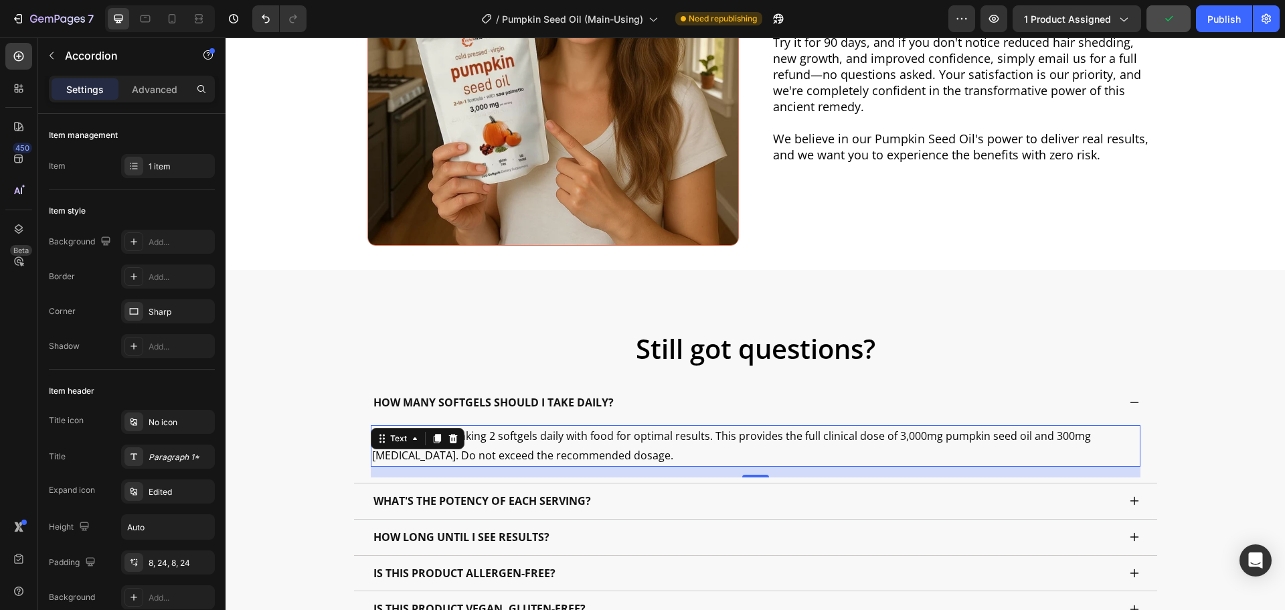
click at [895, 436] on p "We recommend taking 2 softgels daily with food for optimal results. This provid…" at bounding box center [755, 445] width 767 height 39
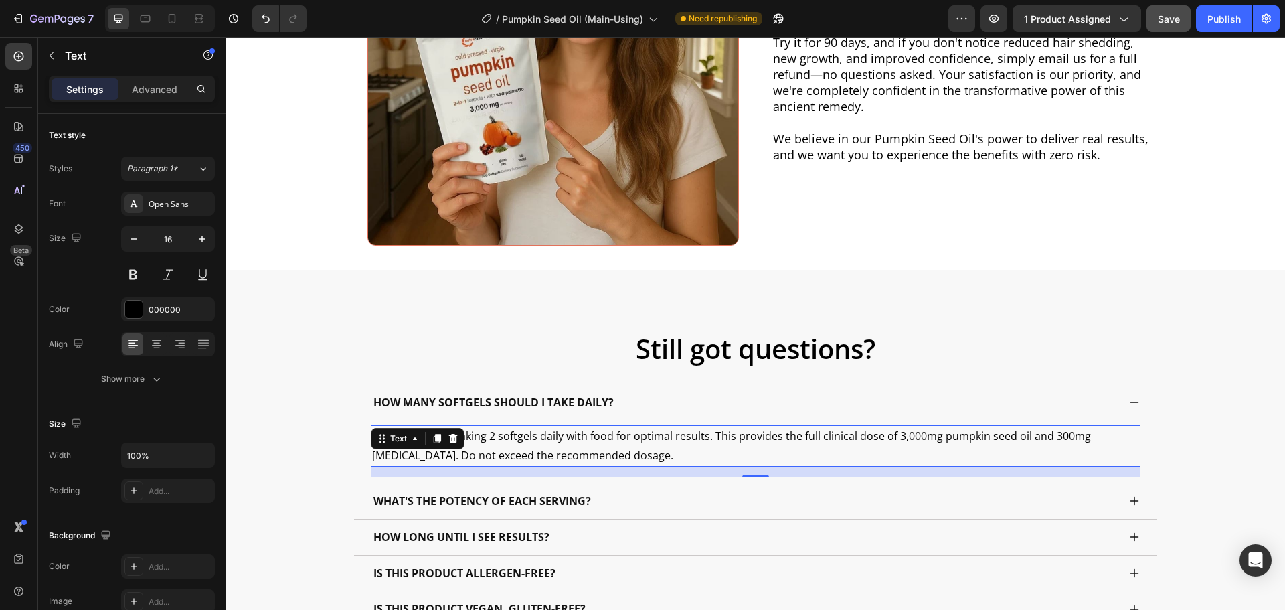
click at [898, 438] on p "We recommend taking 2 softgels daily with food for optimal results. This provid…" at bounding box center [755, 445] width 767 height 39
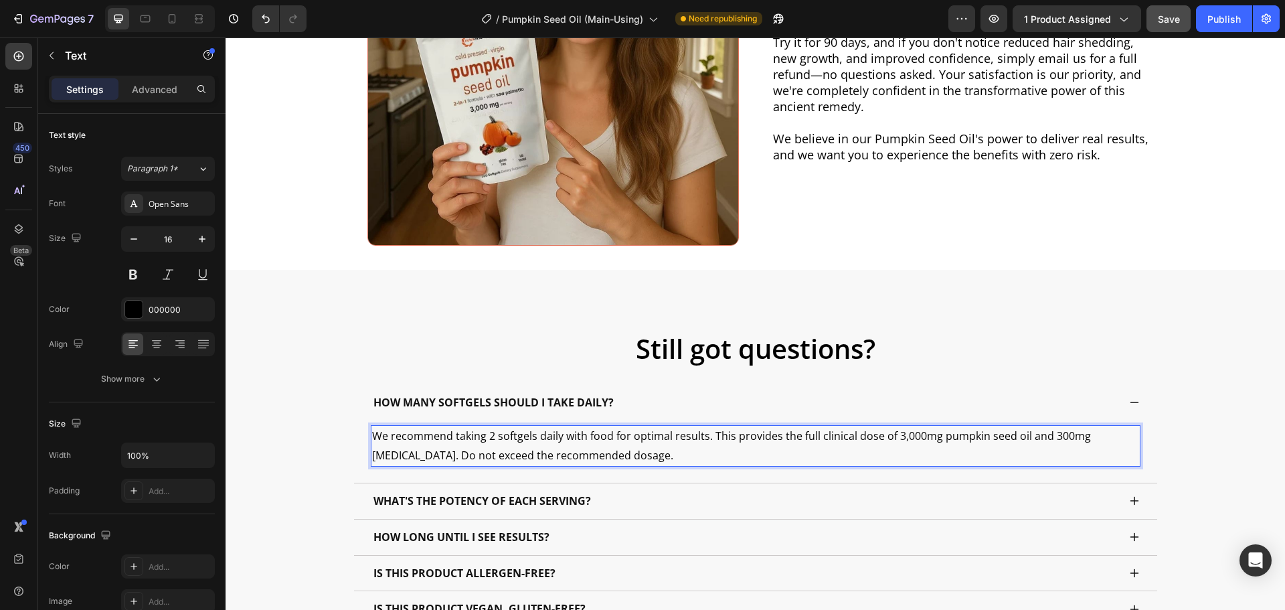
click at [895, 439] on p "We recommend taking 2 softgels daily with food for optimal results. This provid…" at bounding box center [755, 445] width 767 height 39
click at [1050, 437] on p "We recommend taking 2 softgels daily with food for optimal results. This provid…" at bounding box center [755, 445] width 767 height 39
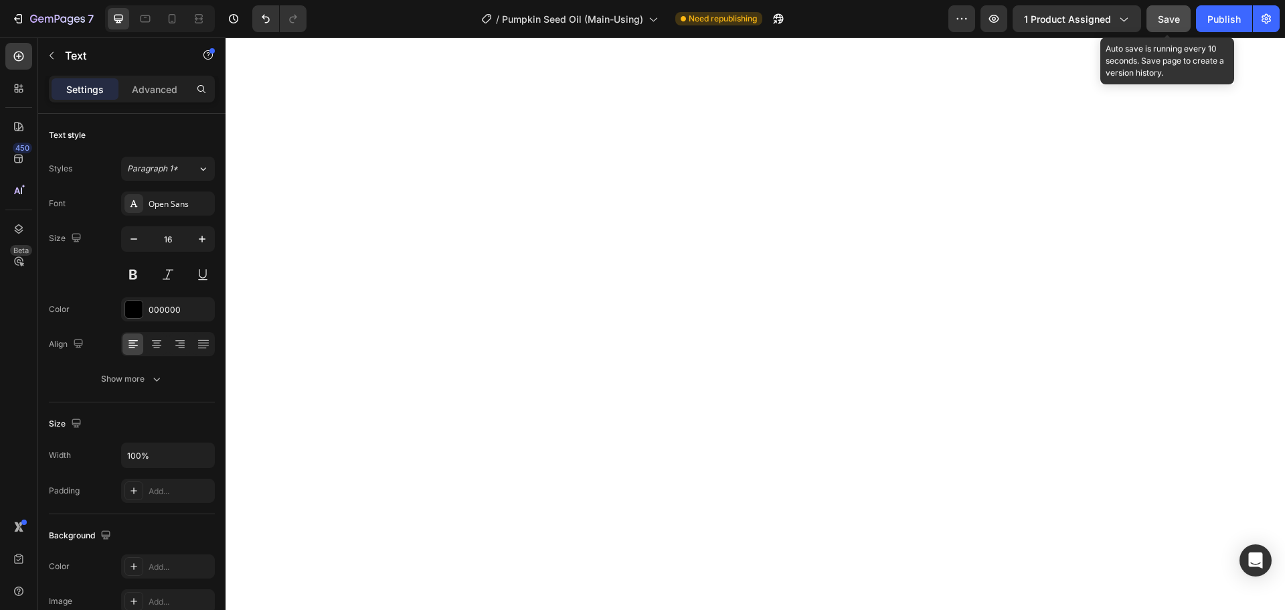
scroll to position [340, 0]
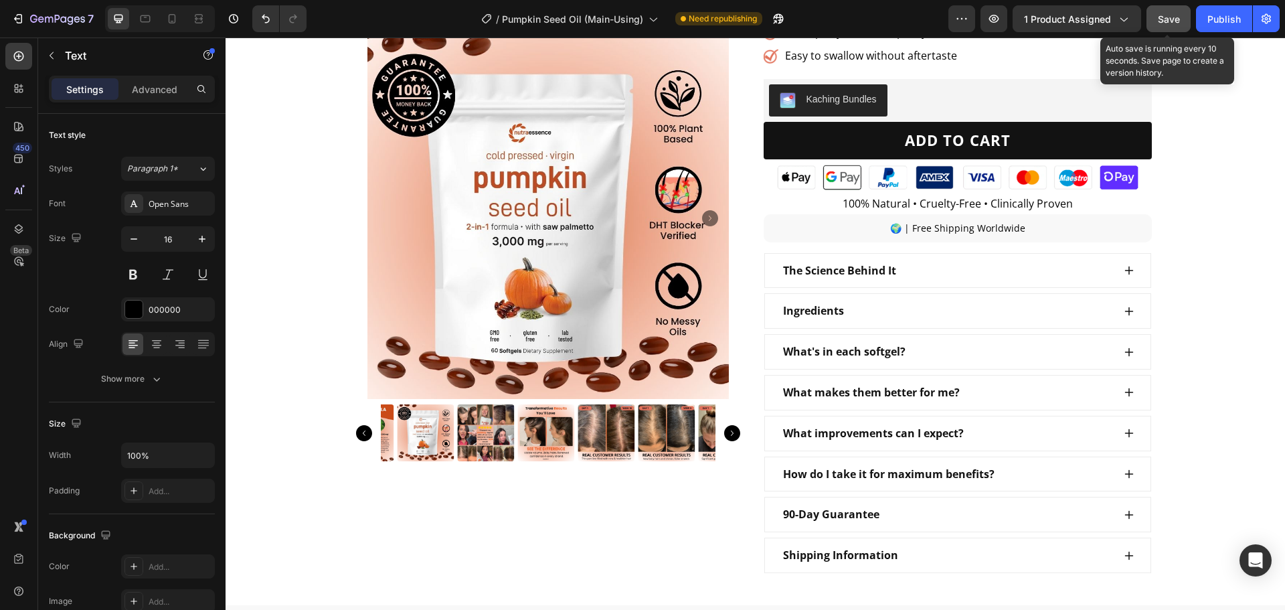
click at [1162, 23] on span "Save" at bounding box center [1169, 18] width 22 height 11
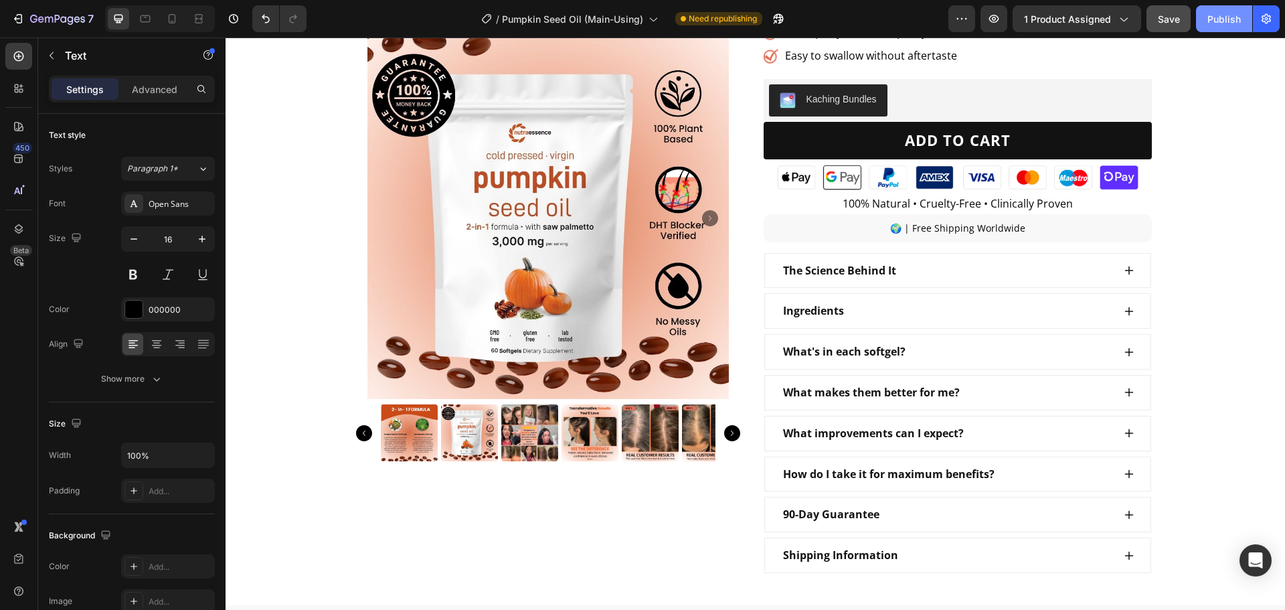
click at [1217, 21] on div "Publish" at bounding box center [1223, 19] width 33 height 14
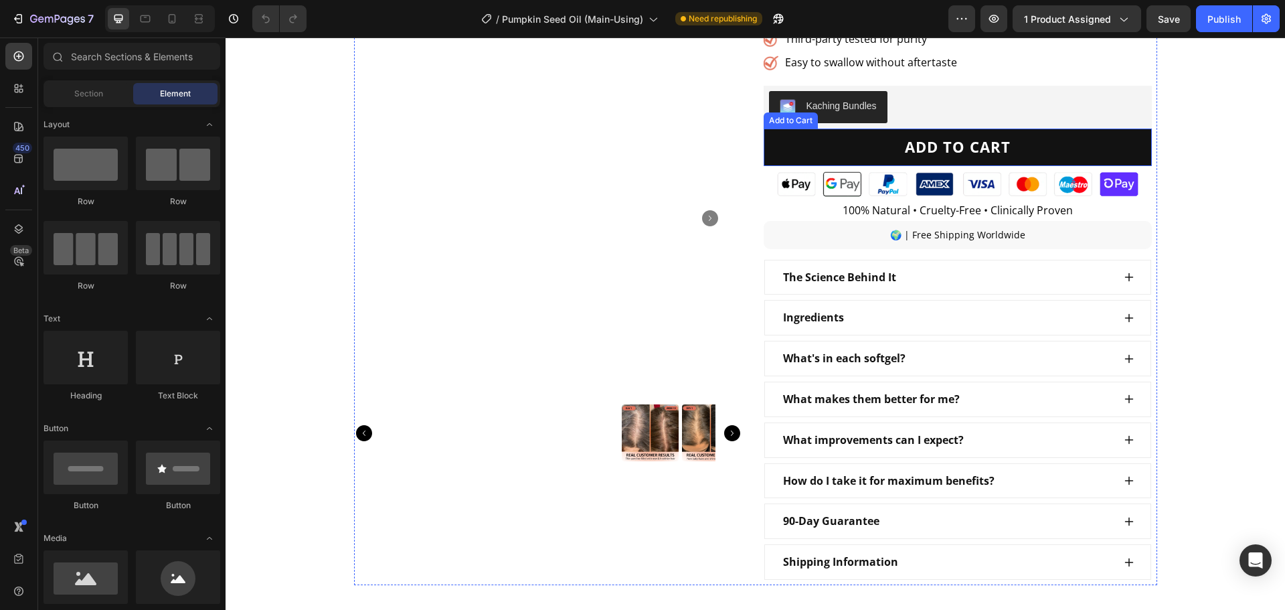
scroll to position [402, 0]
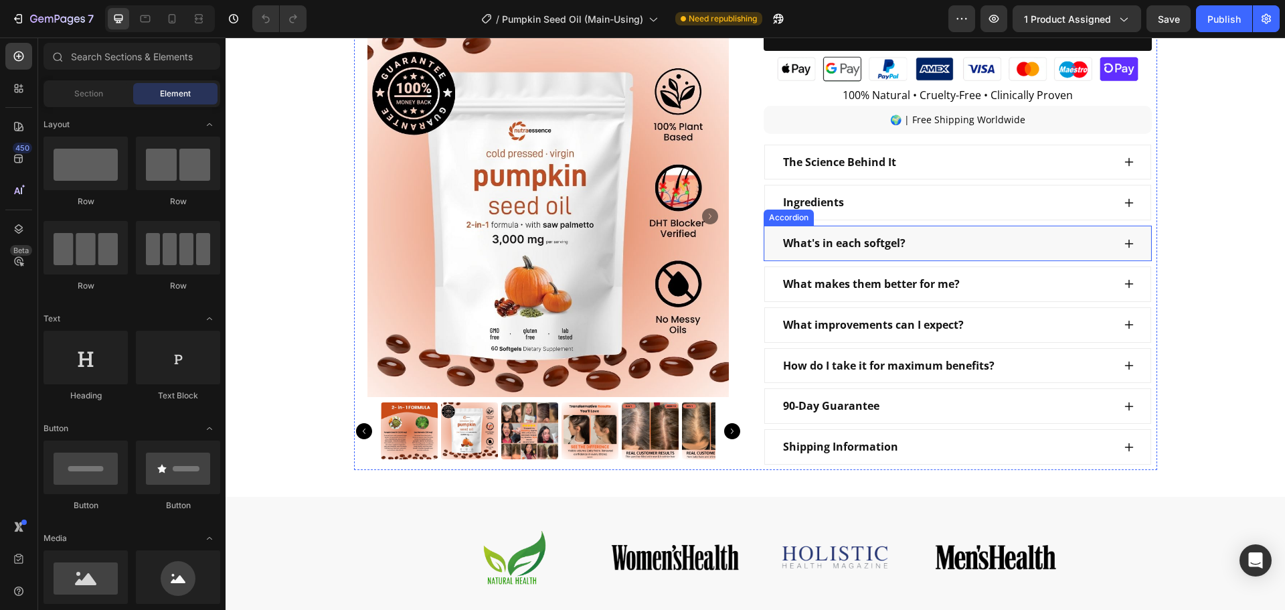
click at [901, 255] on div "What's in each softgel?" at bounding box center [844, 243] width 126 height 23
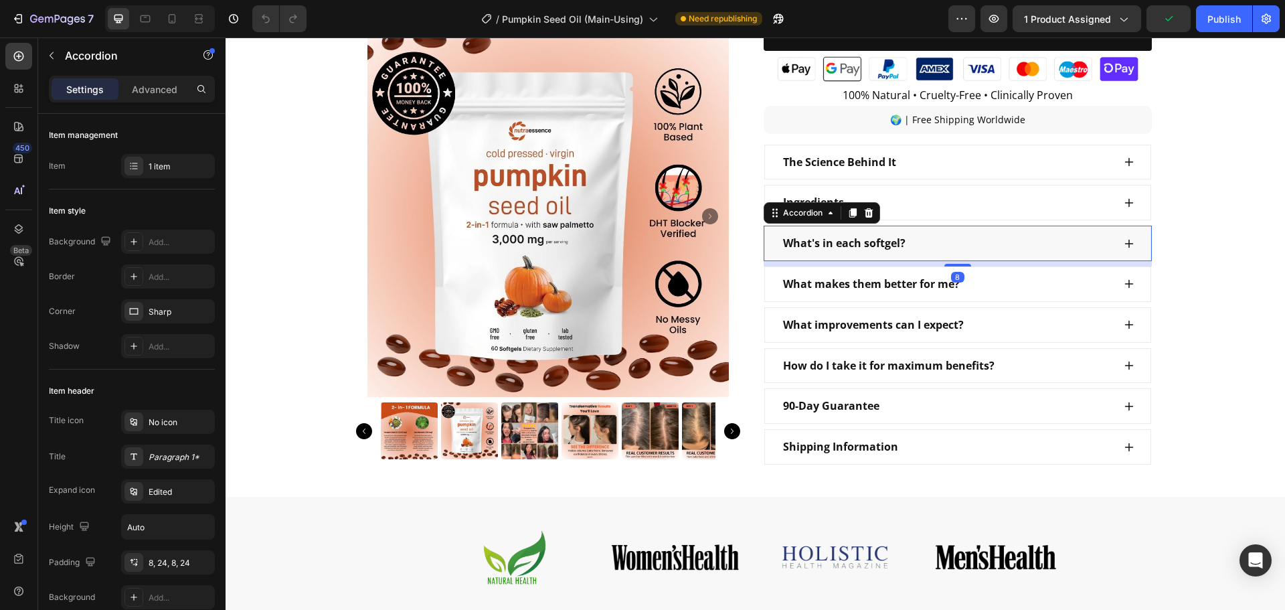
click at [967, 255] on div "What's in each softgel?" at bounding box center [947, 243] width 332 height 23
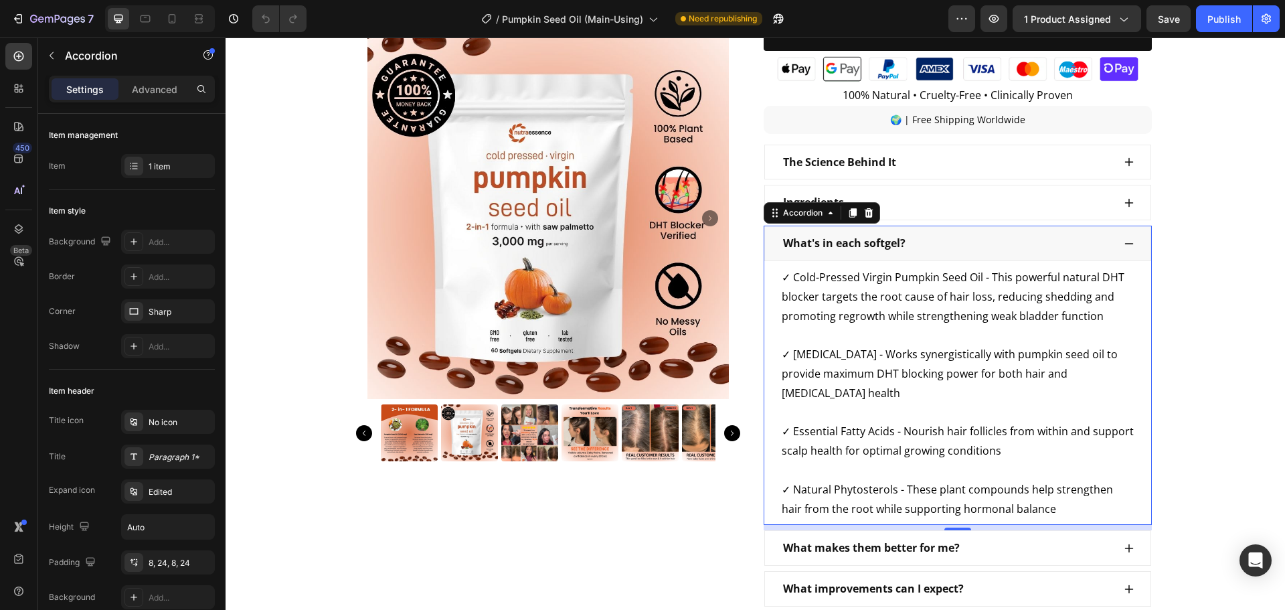
scroll to position [468, 0]
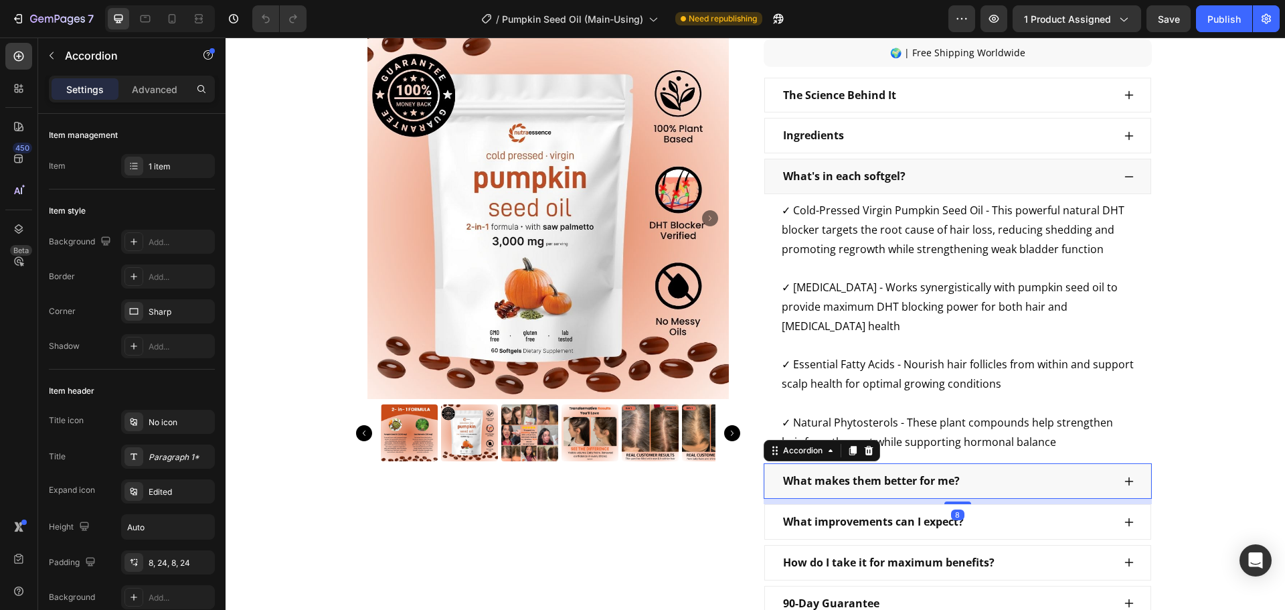
click at [980, 493] on div "What makes them better for me?" at bounding box center [947, 480] width 332 height 23
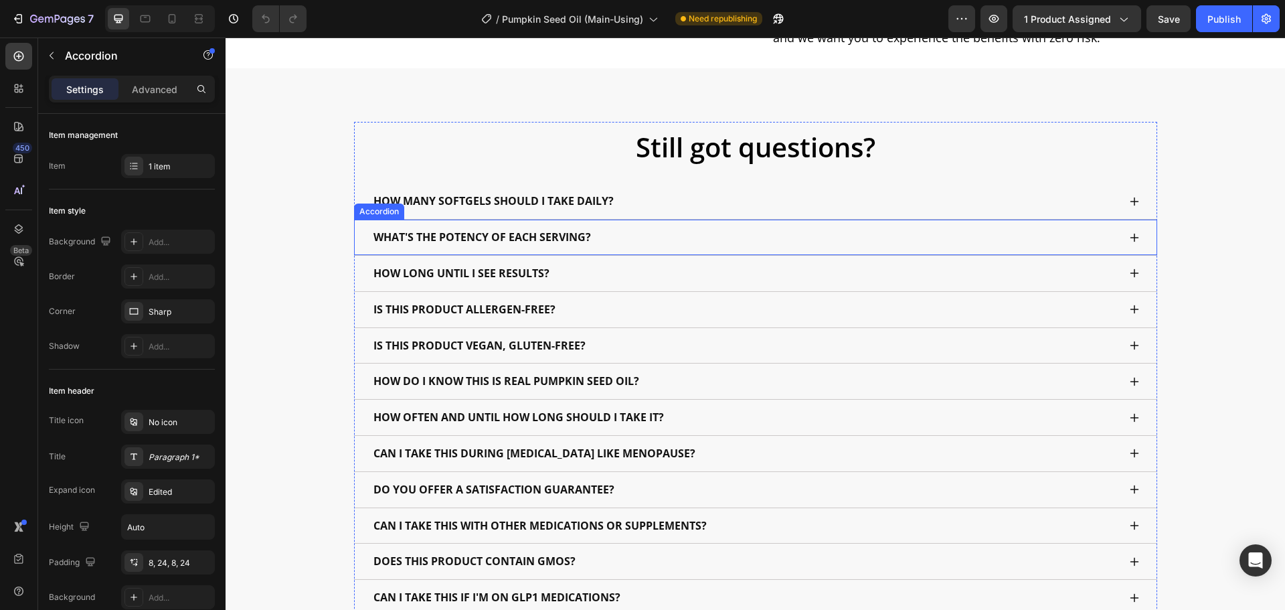
scroll to position [6601, 0]
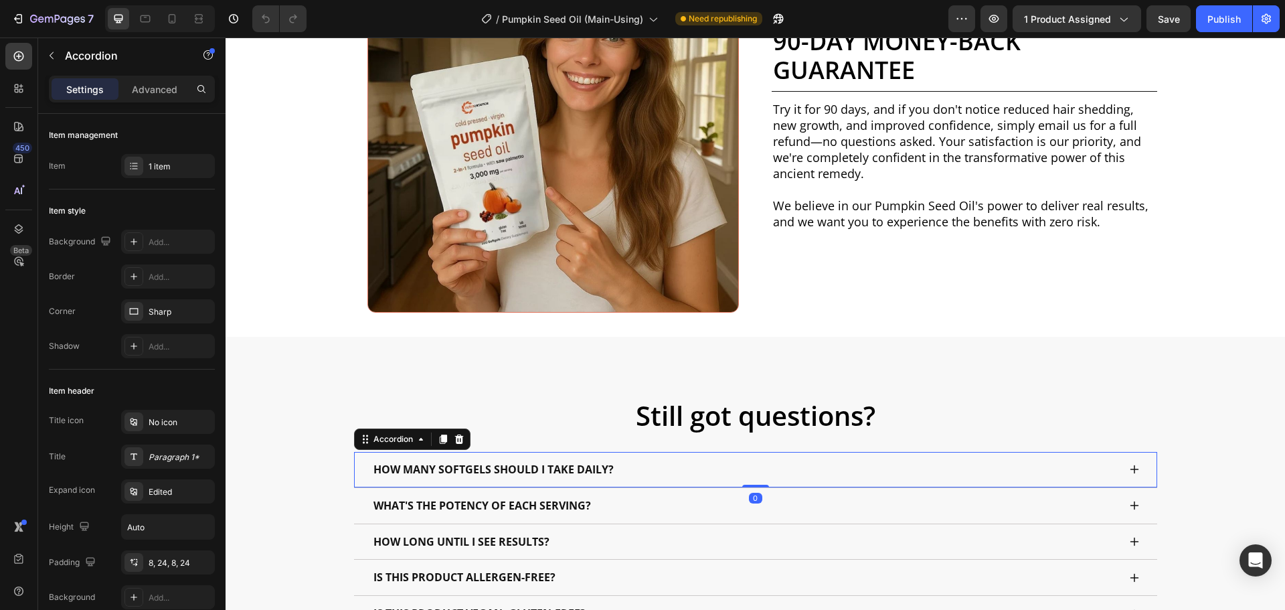
click at [737, 465] on div "HOW MANY SOFTGELS SHOULD I TAKE DAILY?" at bounding box center [744, 469] width 747 height 23
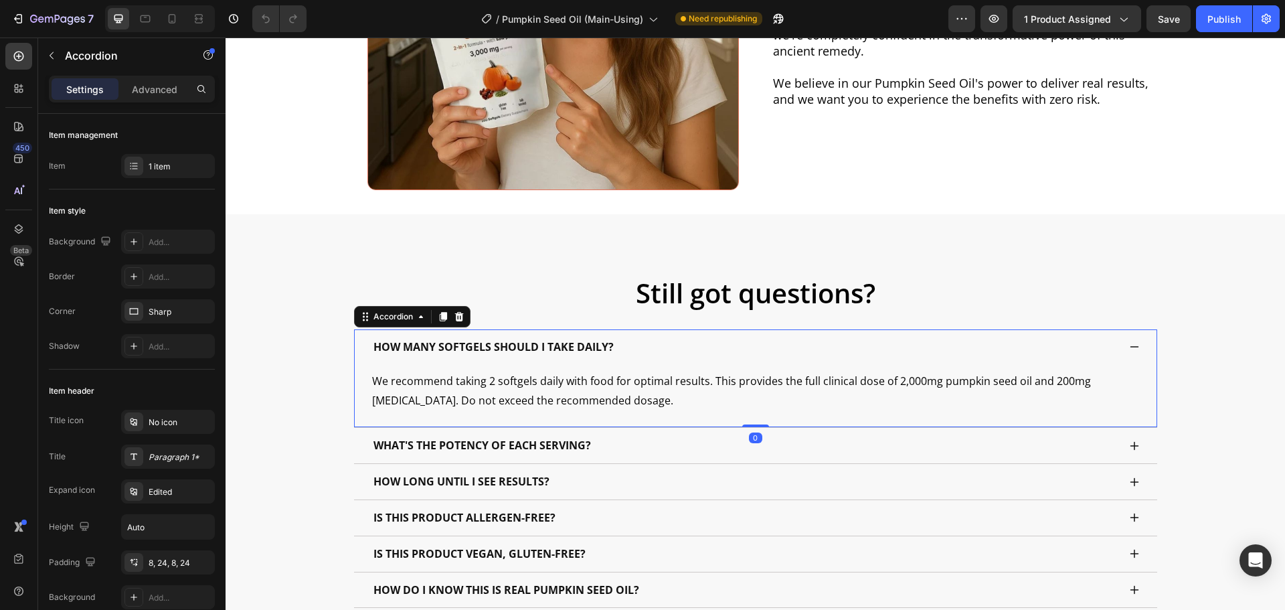
scroll to position [6735, 0]
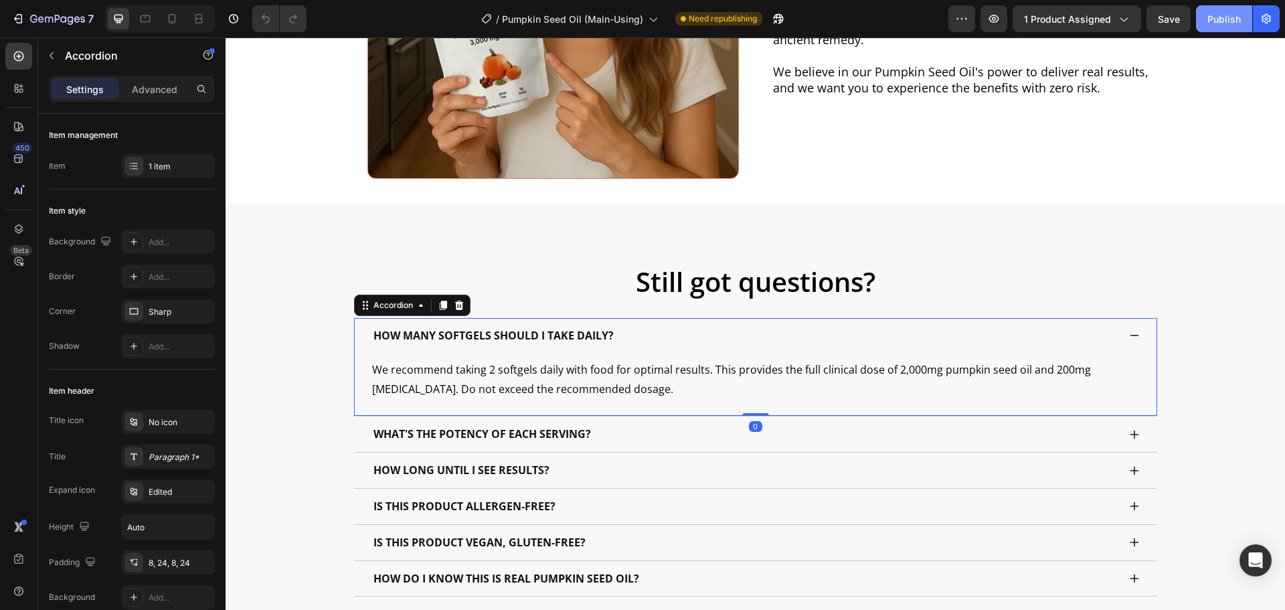
click at [1218, 27] on button "Publish" at bounding box center [1224, 18] width 56 height 27
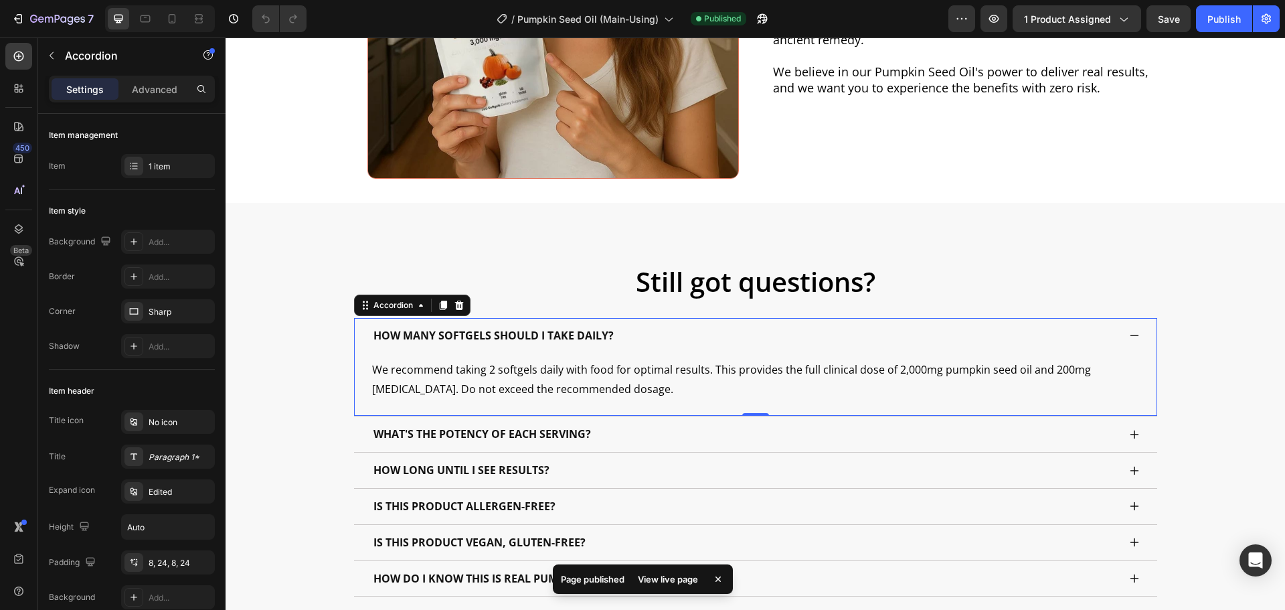
click at [668, 578] on div "View live page" at bounding box center [668, 578] width 76 height 19
